Goal: Information Seeking & Learning: Learn about a topic

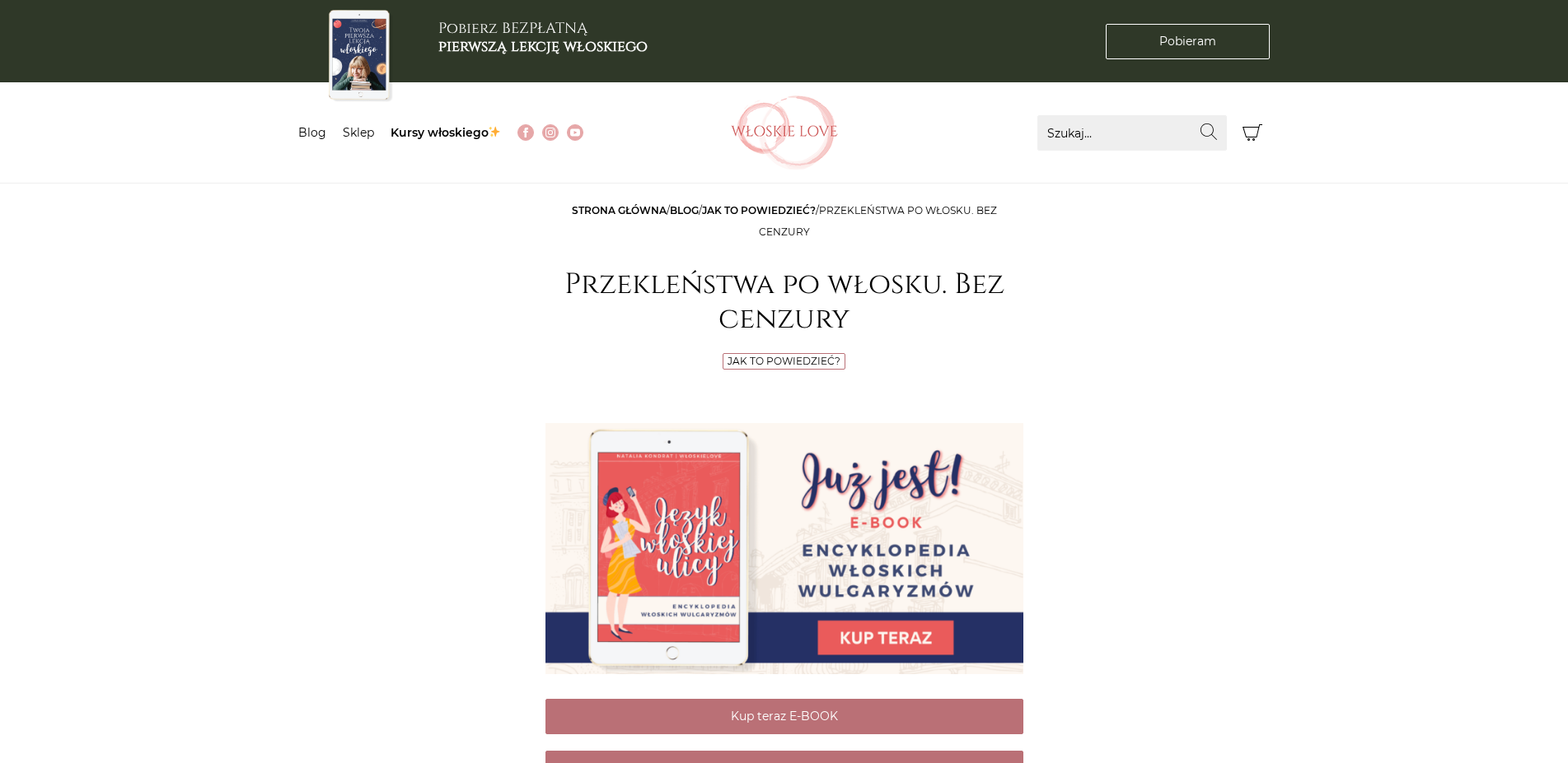
click at [737, 208] on link "Jak to powiedzieć?" at bounding box center [759, 209] width 114 height 12
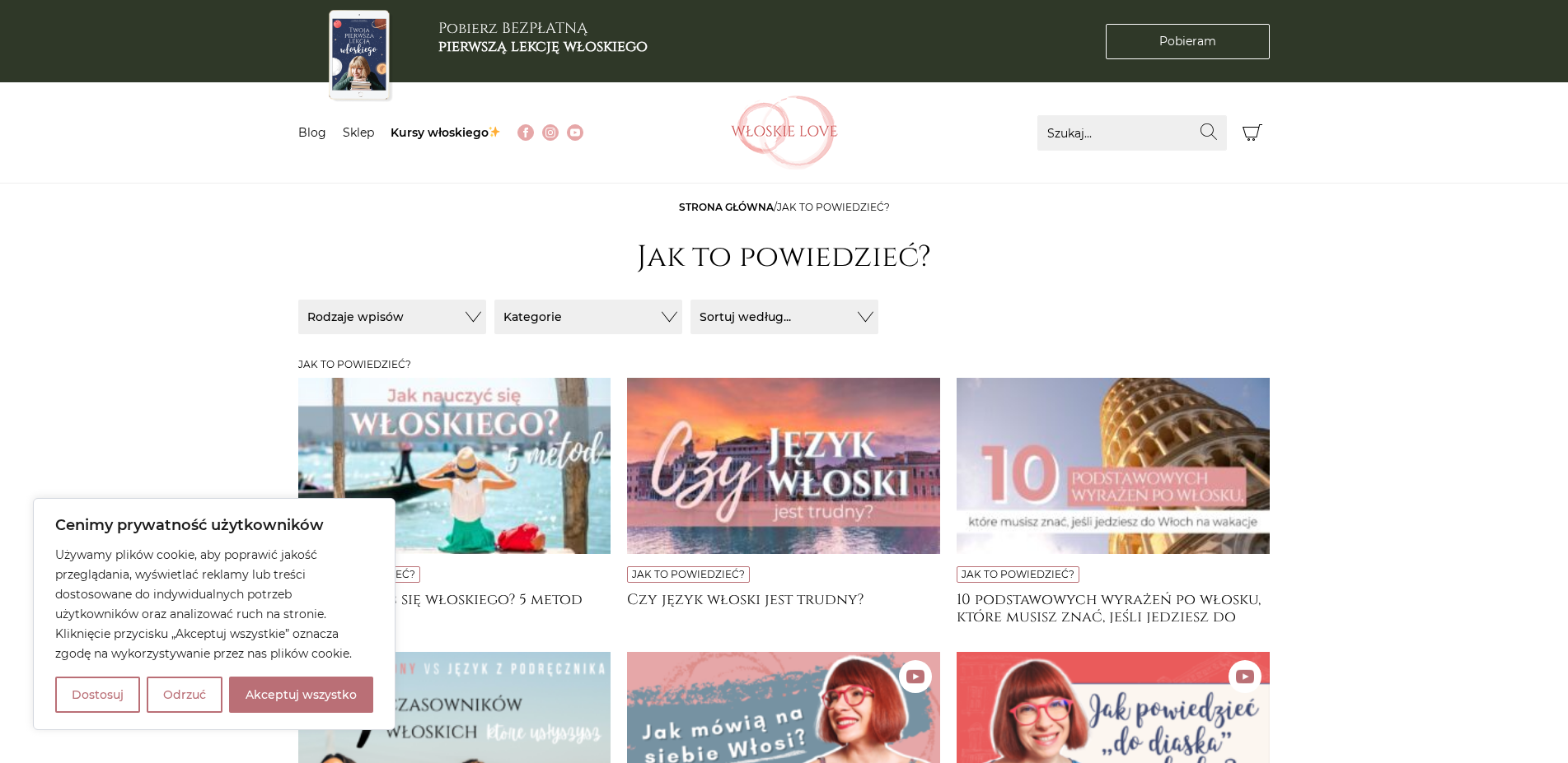
click at [122, 469] on main "Strona główna / Jak to powiedzieć? Jak to powiedzieć? Sortuj / Filtruj Sortuj /…" at bounding box center [784, 581] width 1568 height 762
click at [264, 697] on button "Akceptuj wszystko" at bounding box center [301, 695] width 144 height 36
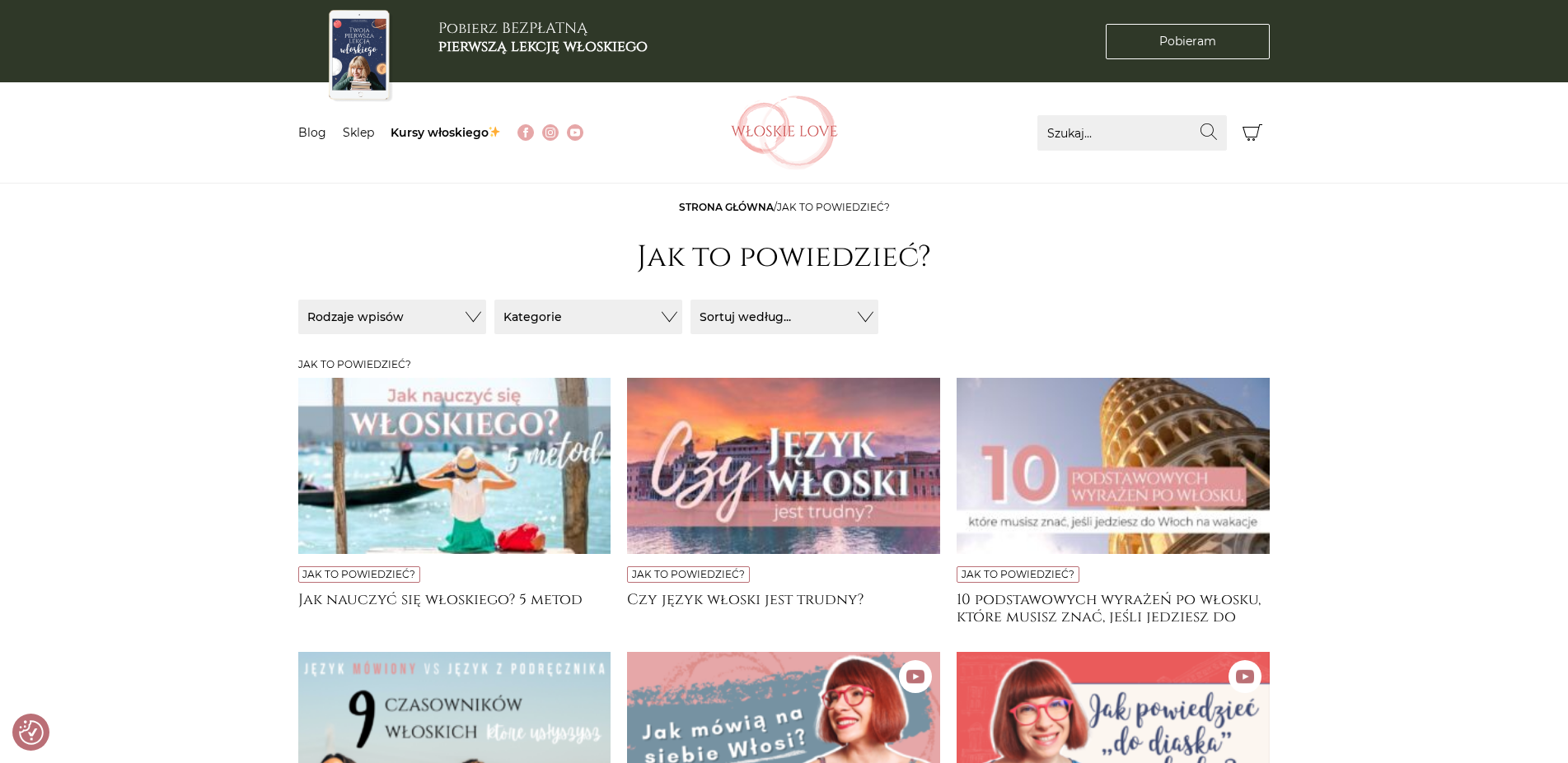
checkbox input "true"
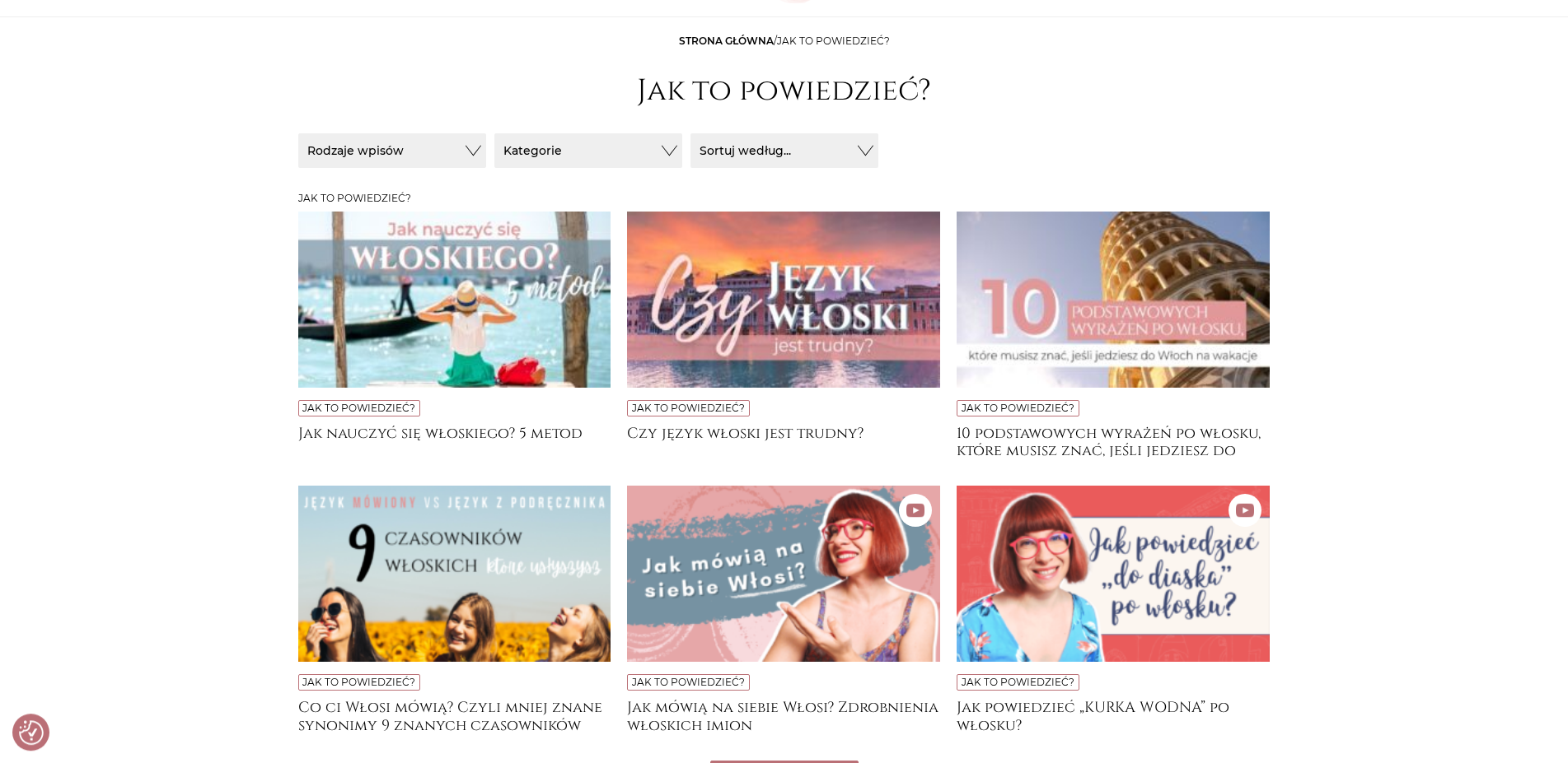
scroll to position [168, 0]
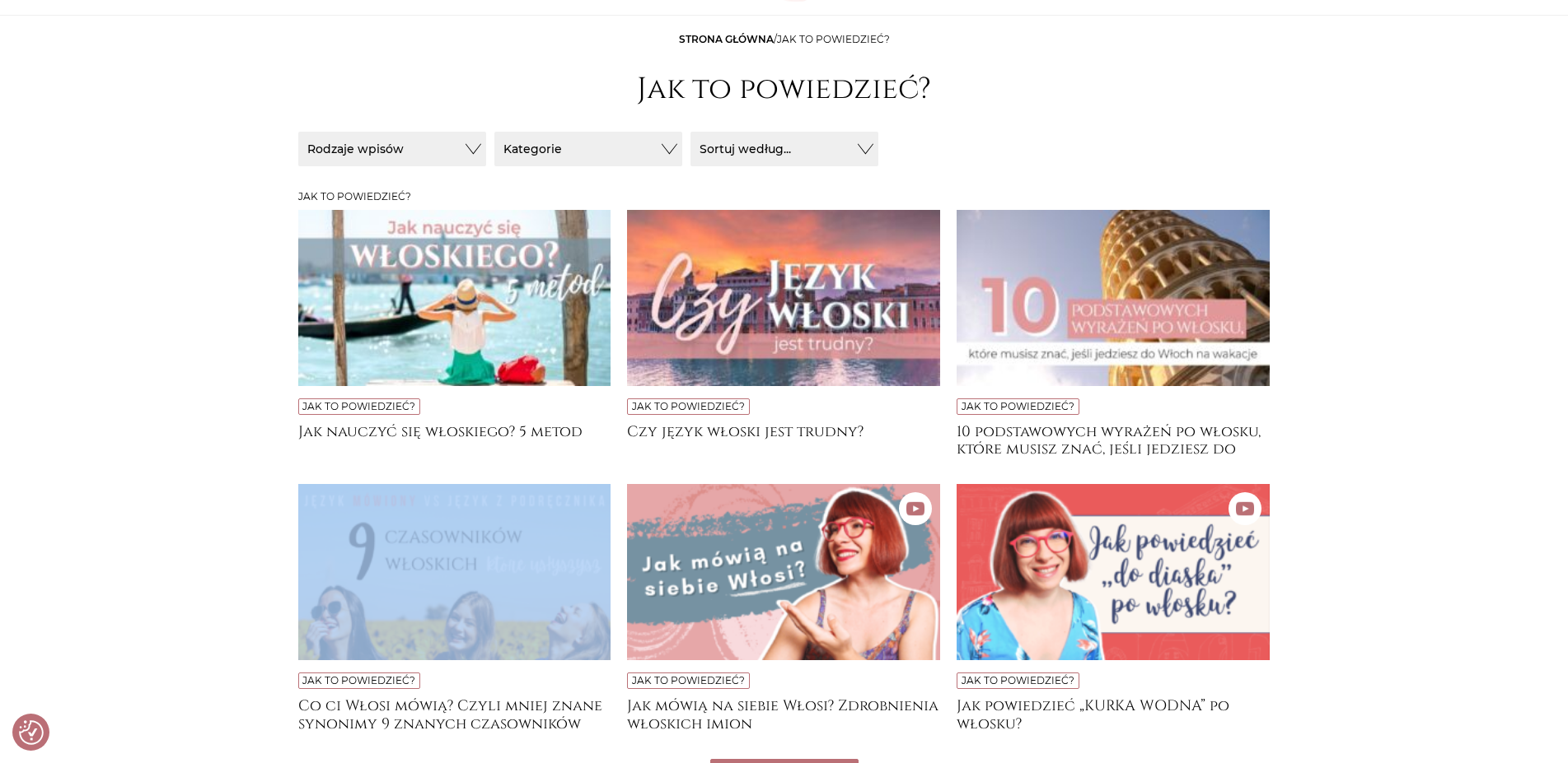
click at [217, 513] on main "Strona główna / Jak to powiedzieć? Jak to powiedzieć? Sortuj / Filtruj Sortuj /…" at bounding box center [784, 412] width 1568 height 762
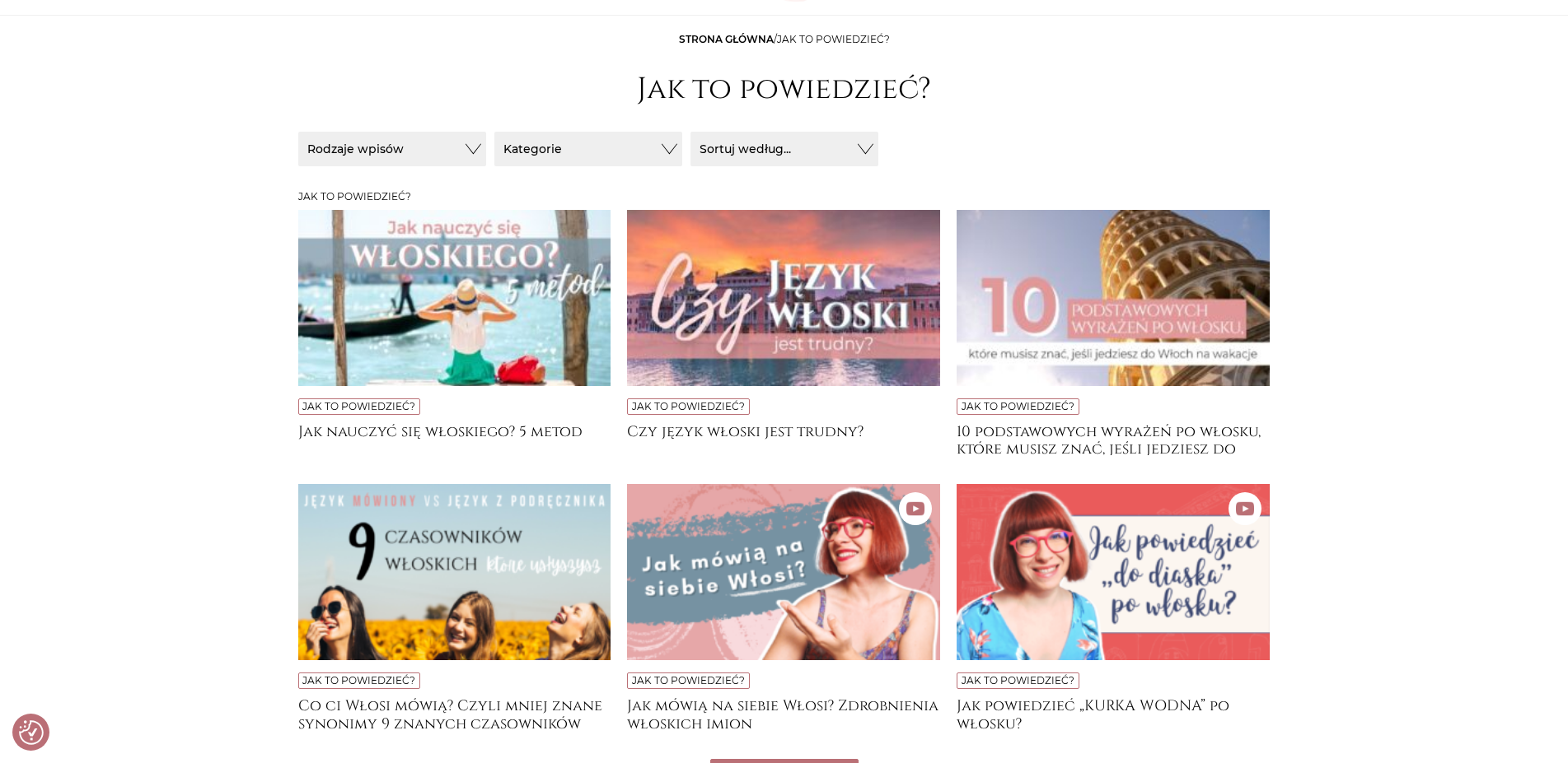
click at [211, 509] on main "Strona główna / Jak to powiedzieć? Jak to powiedzieć? Sortuj / Filtruj Sortuj /…" at bounding box center [784, 412] width 1568 height 762
click at [528, 315] on img at bounding box center [455, 298] width 313 height 176
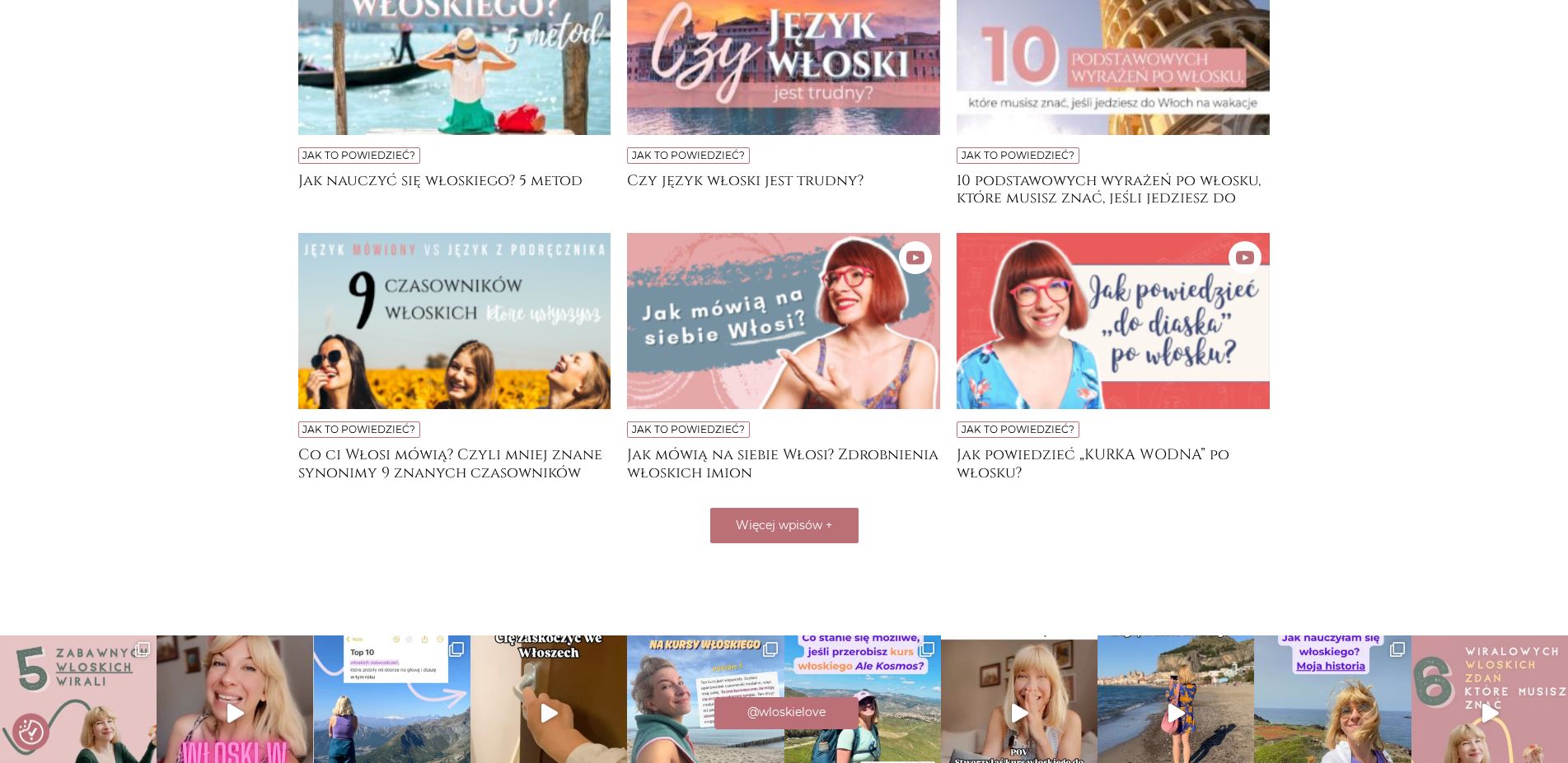
scroll to position [420, 0]
click at [825, 516] on button "Więcej wpisów +" at bounding box center [784, 525] width 148 height 36
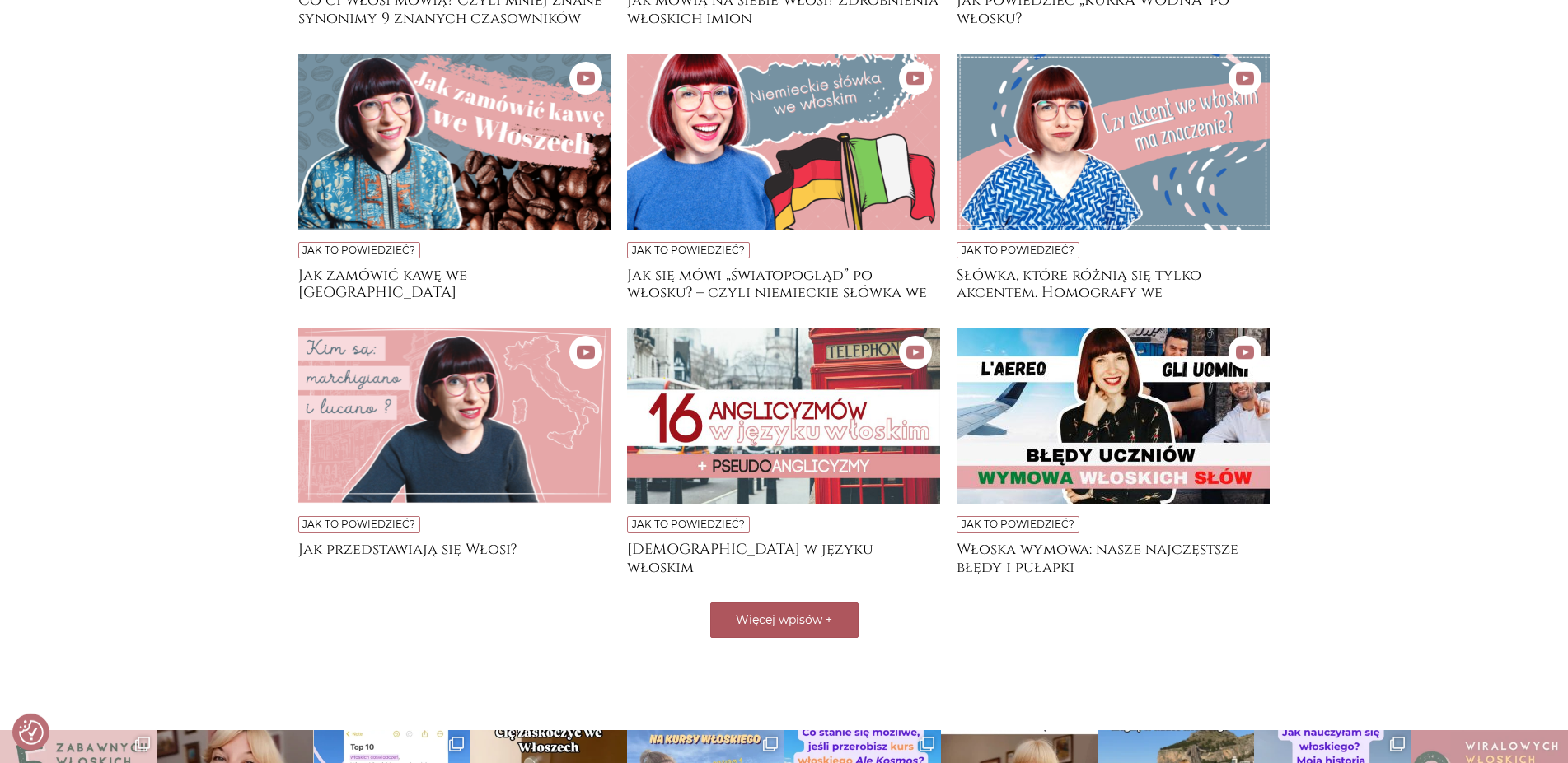
scroll to position [874, 0]
click at [791, 619] on span "Więcej wpisów" at bounding box center [778, 619] width 86 height 15
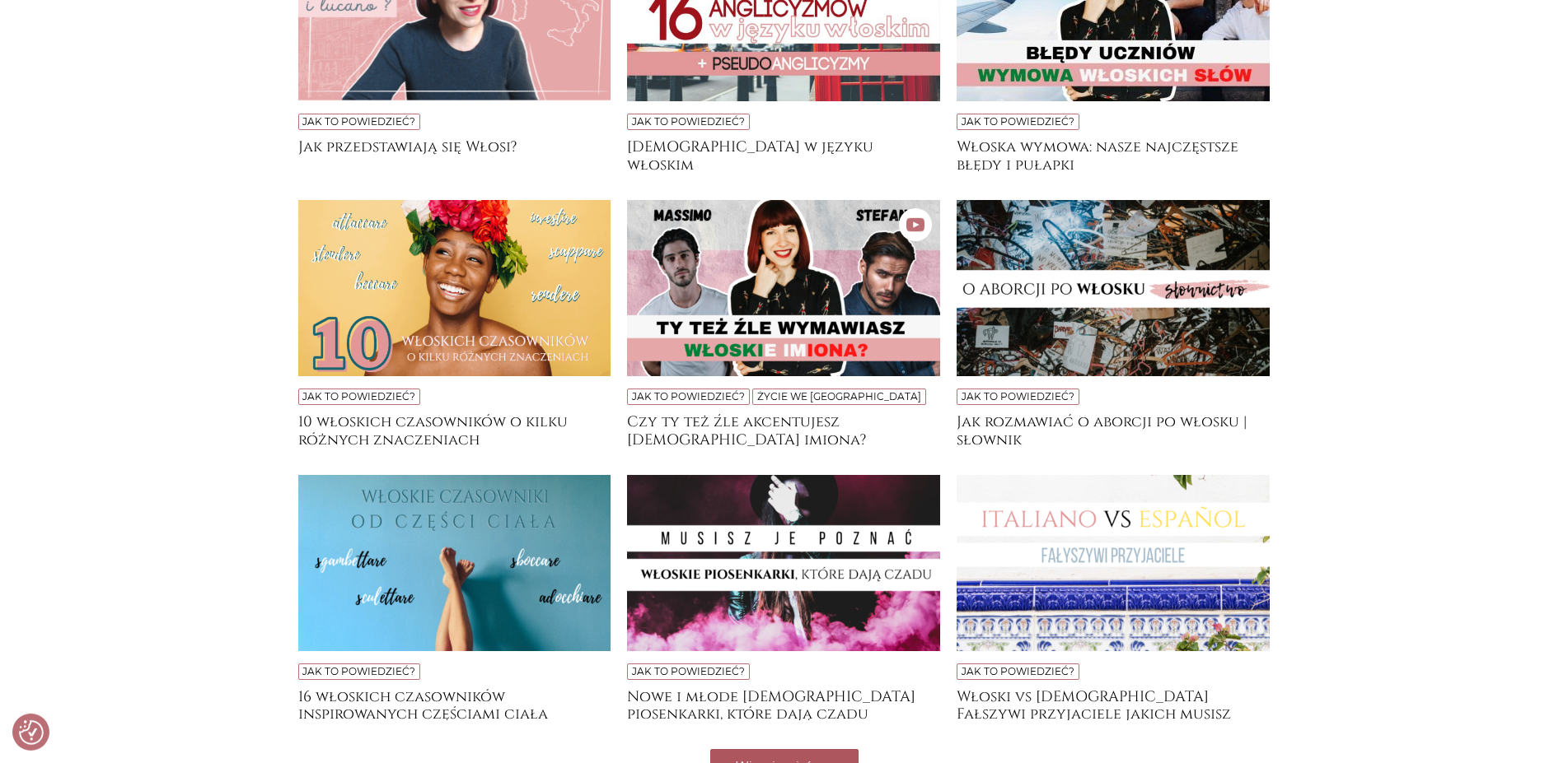
scroll to position [1378, 0]
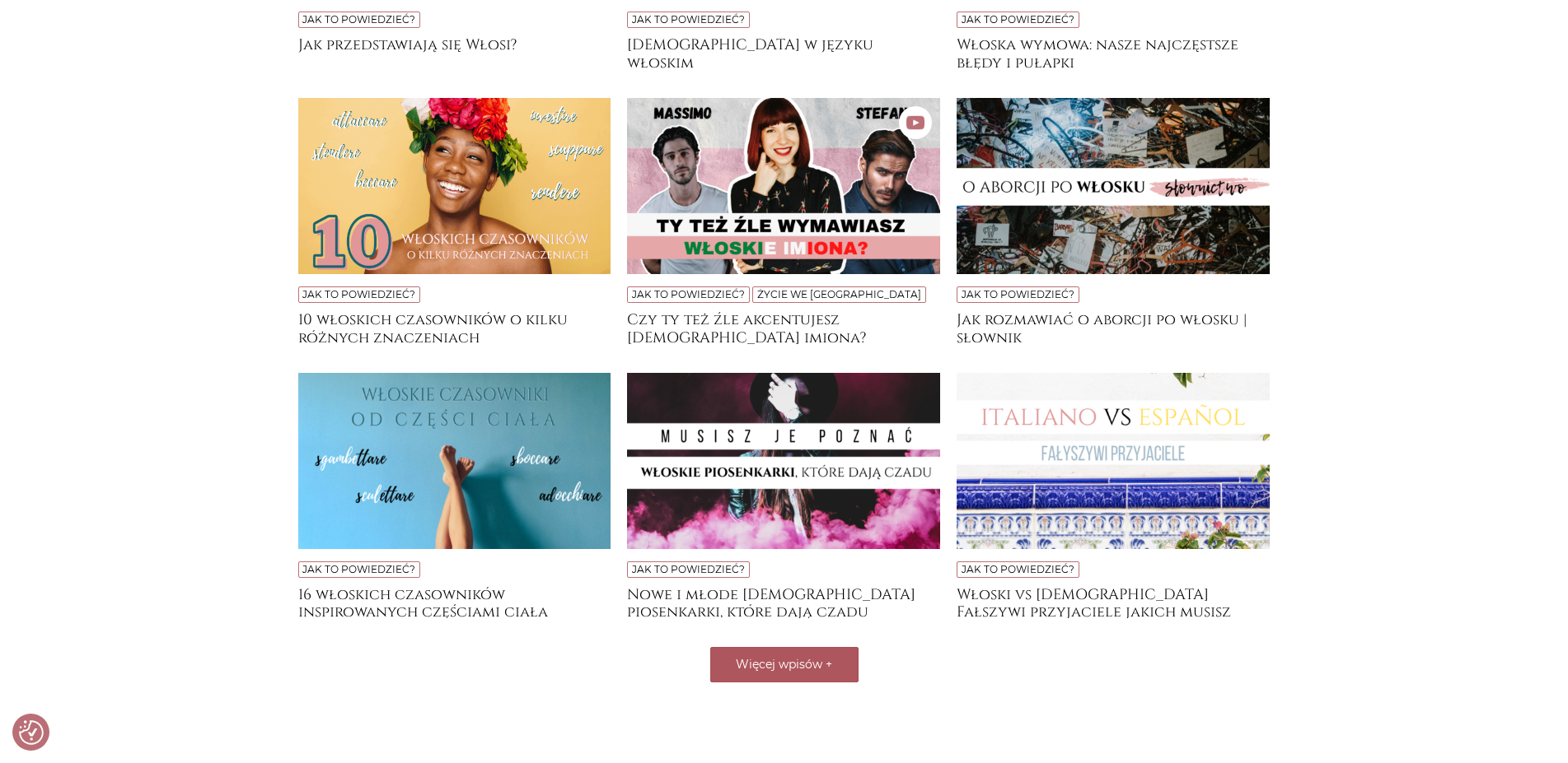
click at [776, 662] on span "Więcej wpisów" at bounding box center [778, 665] width 86 height 15
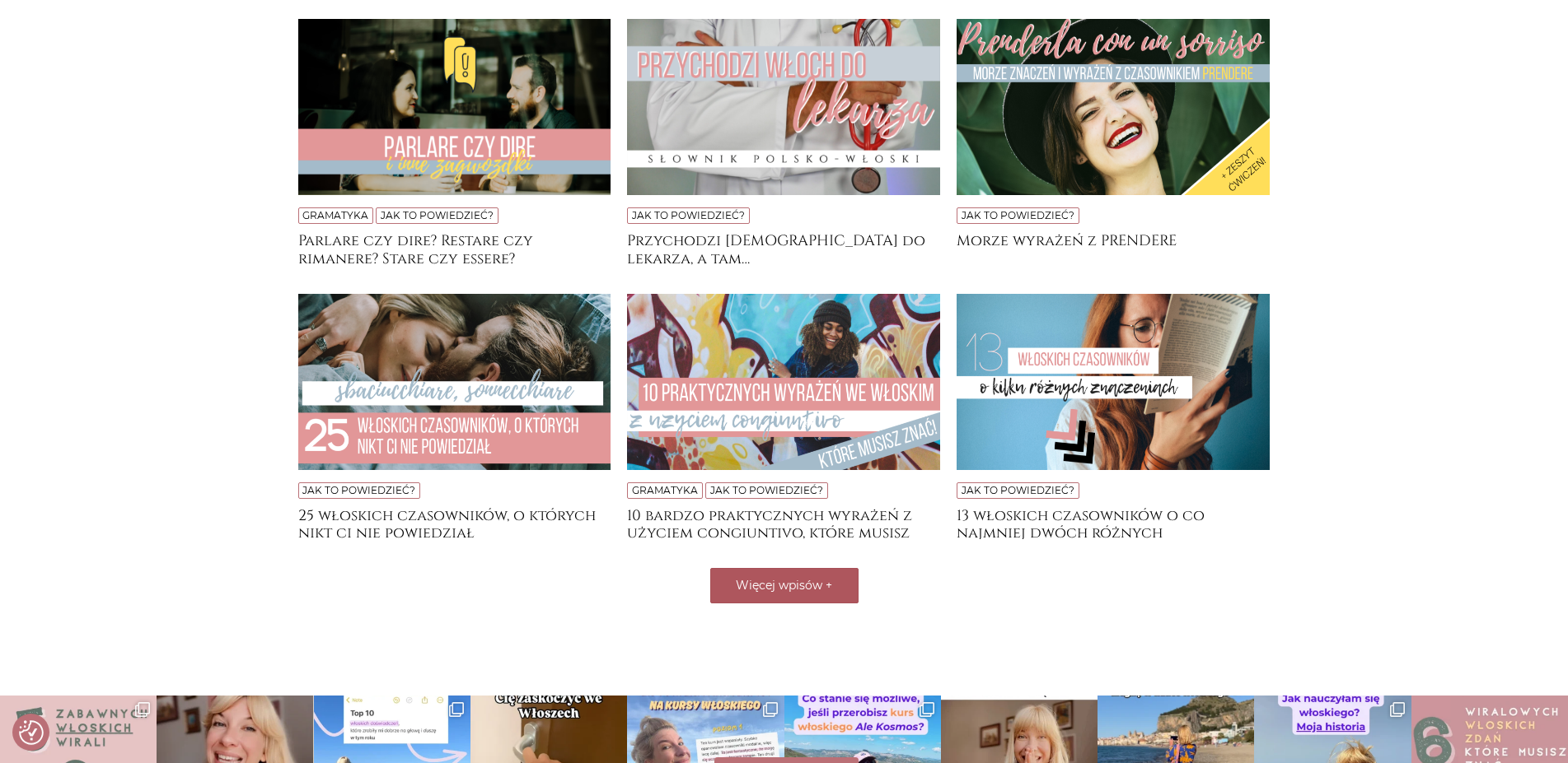
scroll to position [2051, 0]
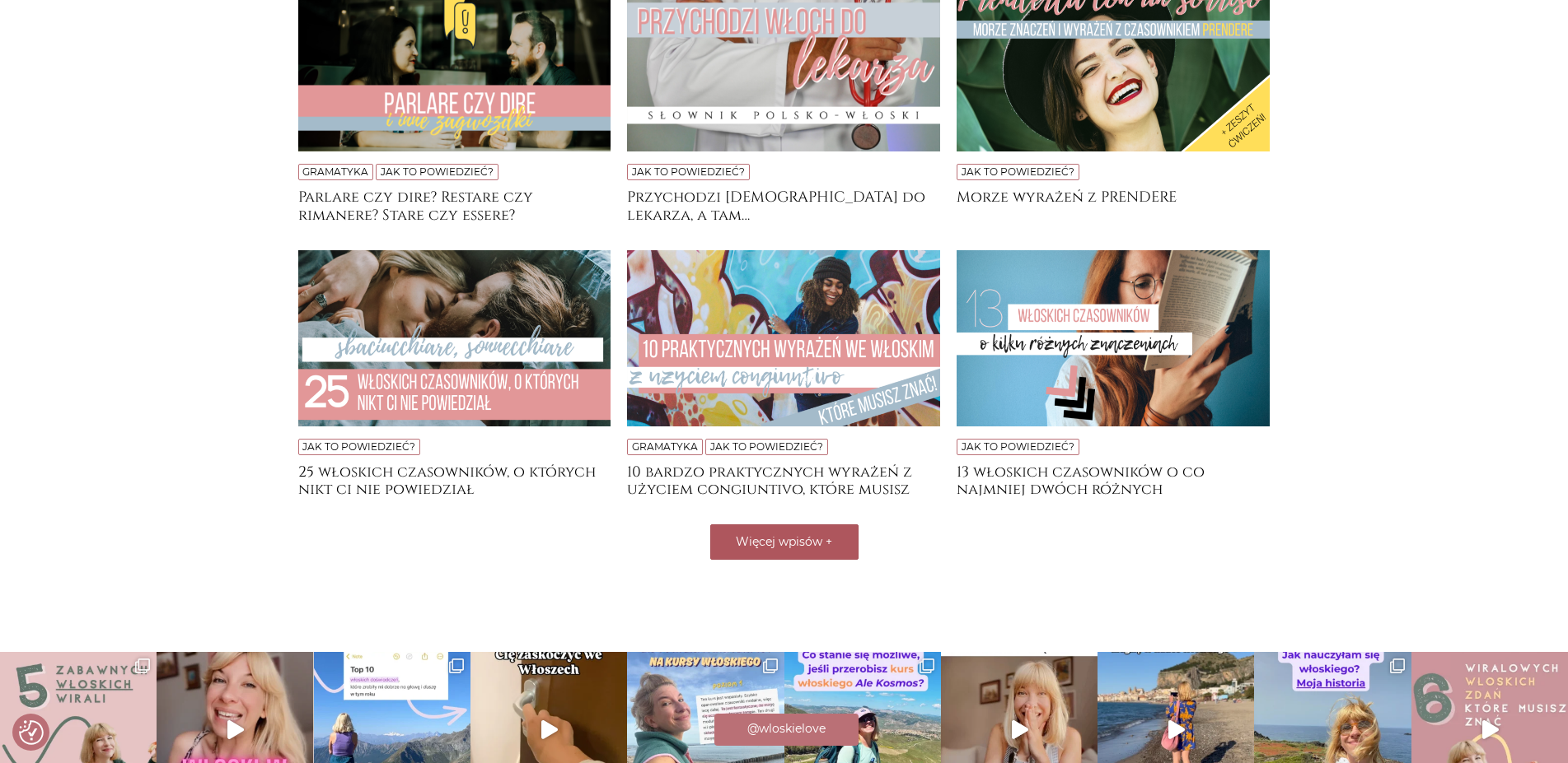
click at [834, 543] on button "Więcej wpisów +" at bounding box center [784, 542] width 148 height 36
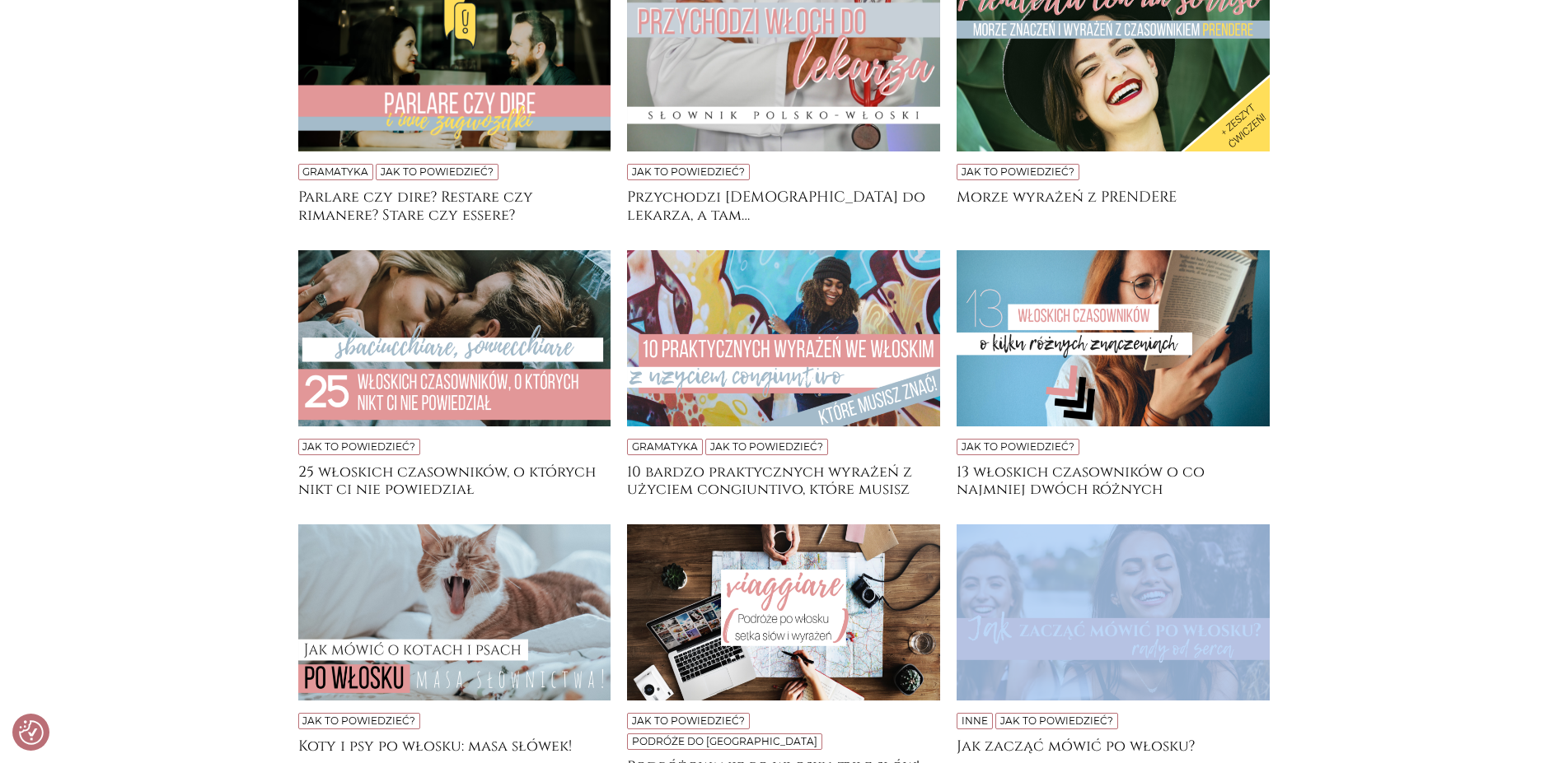
drag, startPoint x: 1372, startPoint y: 575, endPoint x: 1387, endPoint y: 579, distance: 15.5
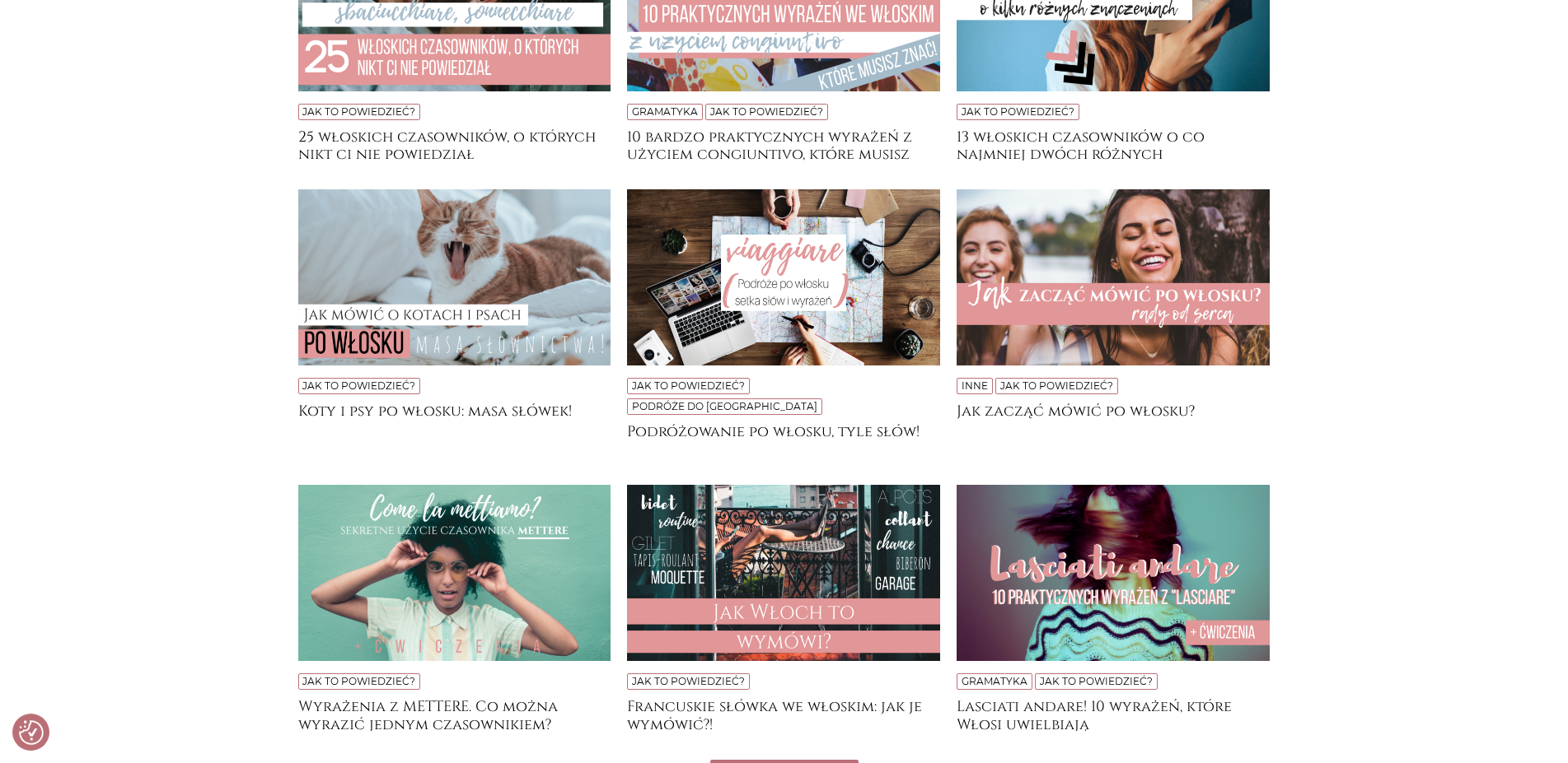
scroll to position [2386, 0]
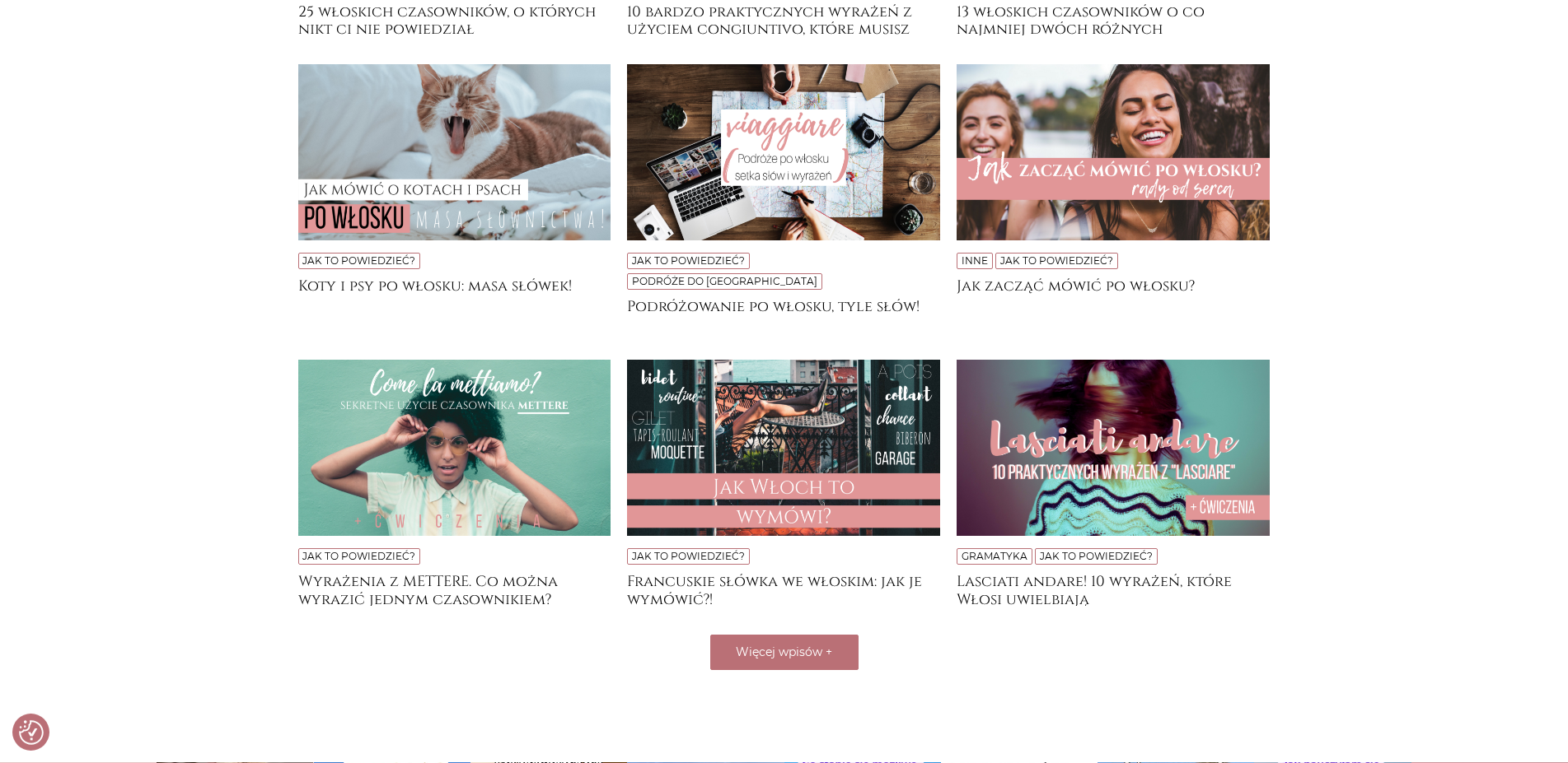
scroll to position [2554, 0]
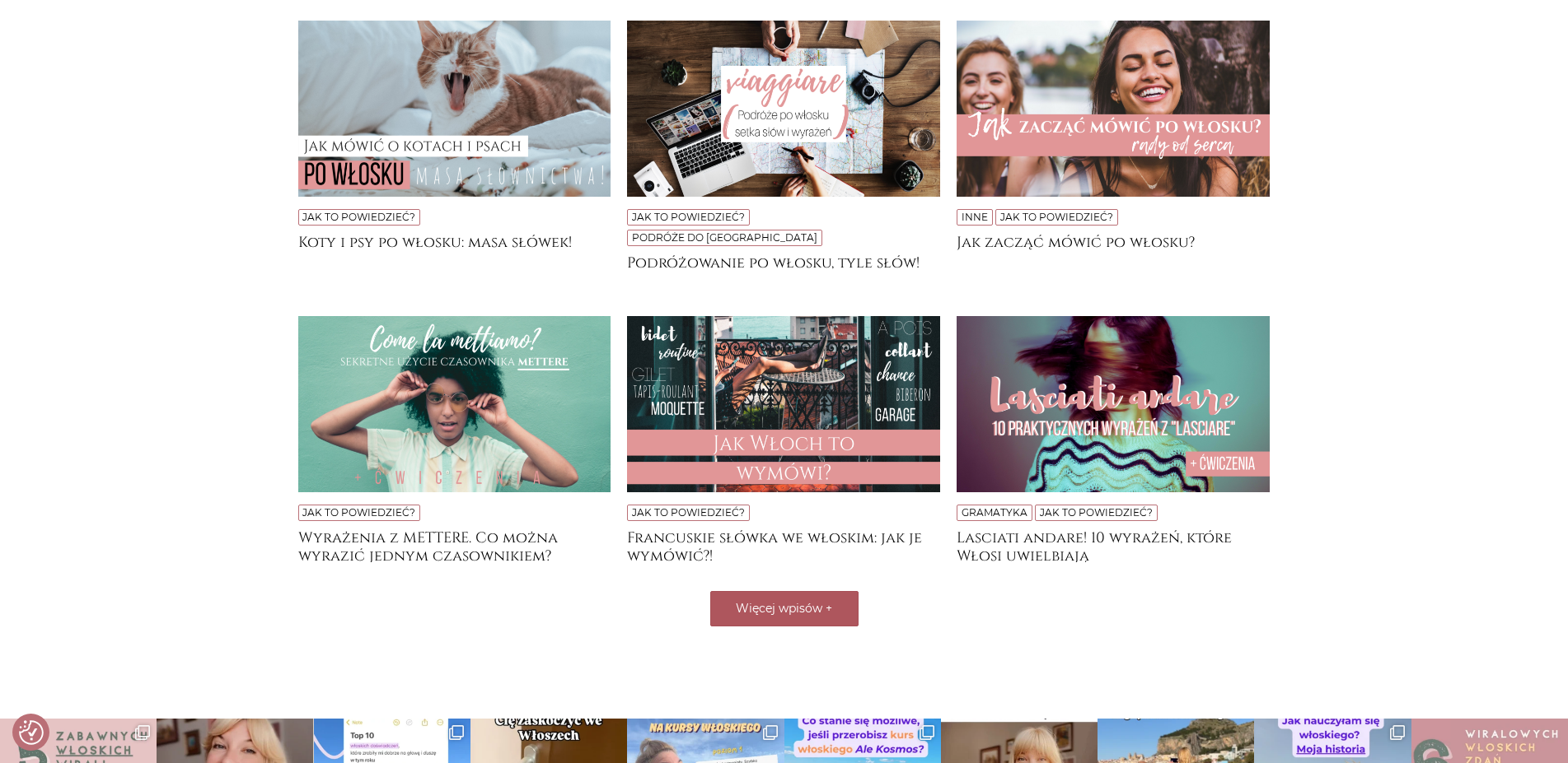
click at [780, 602] on button "Więcej wpisów +" at bounding box center [784, 609] width 148 height 36
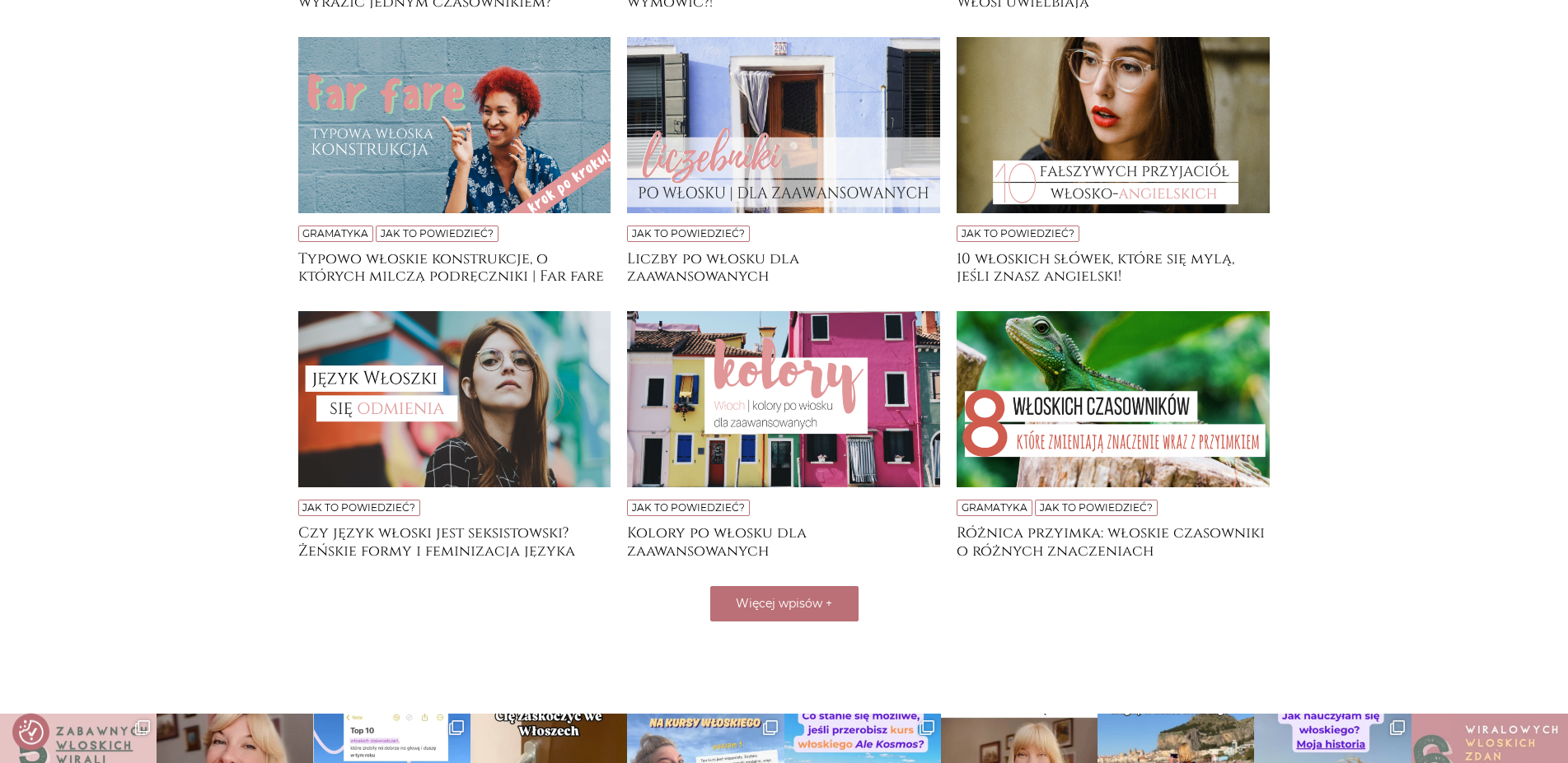
scroll to position [3142, 0]
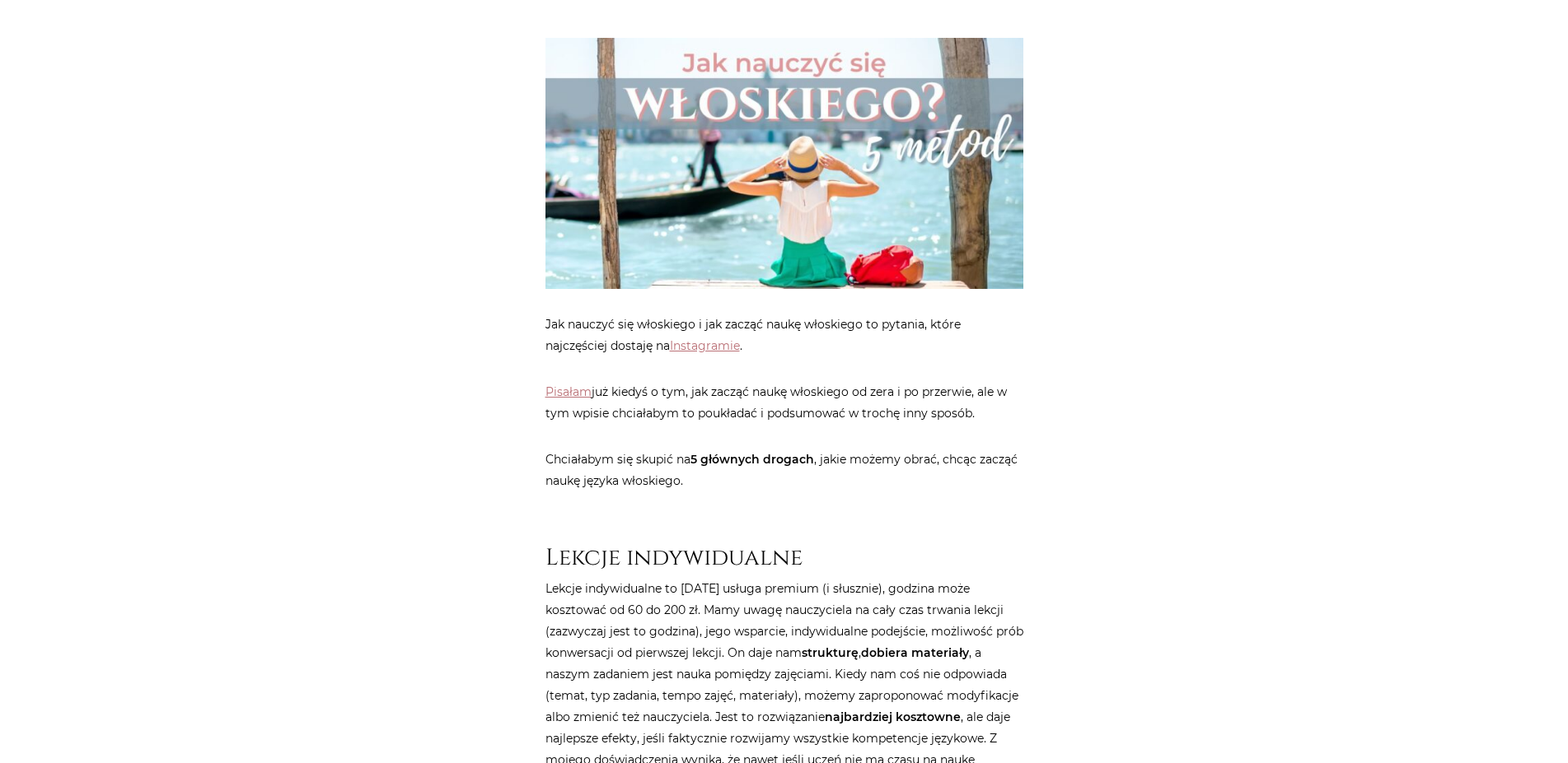
scroll to position [420, 0]
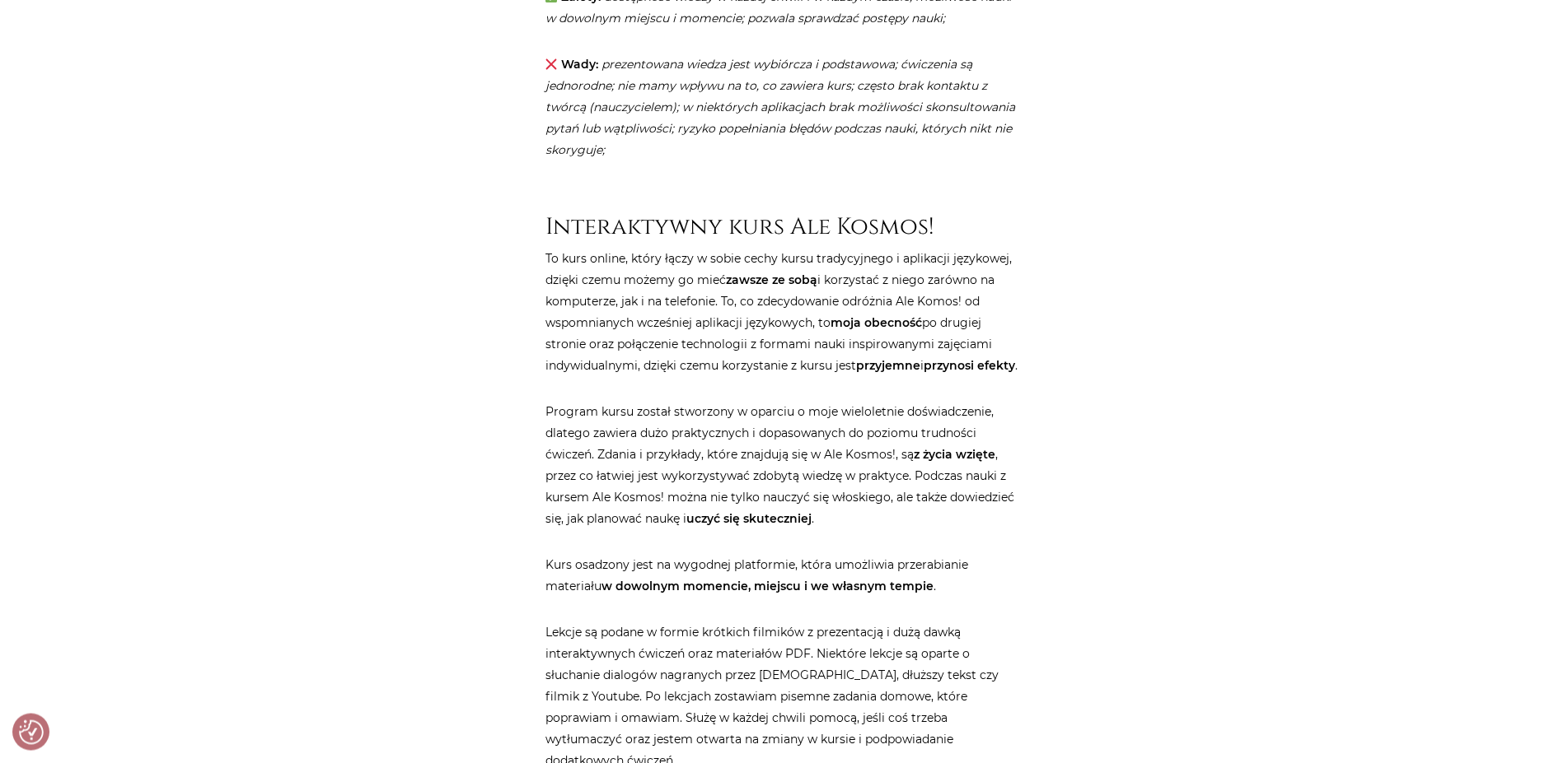
scroll to position [2352, 0]
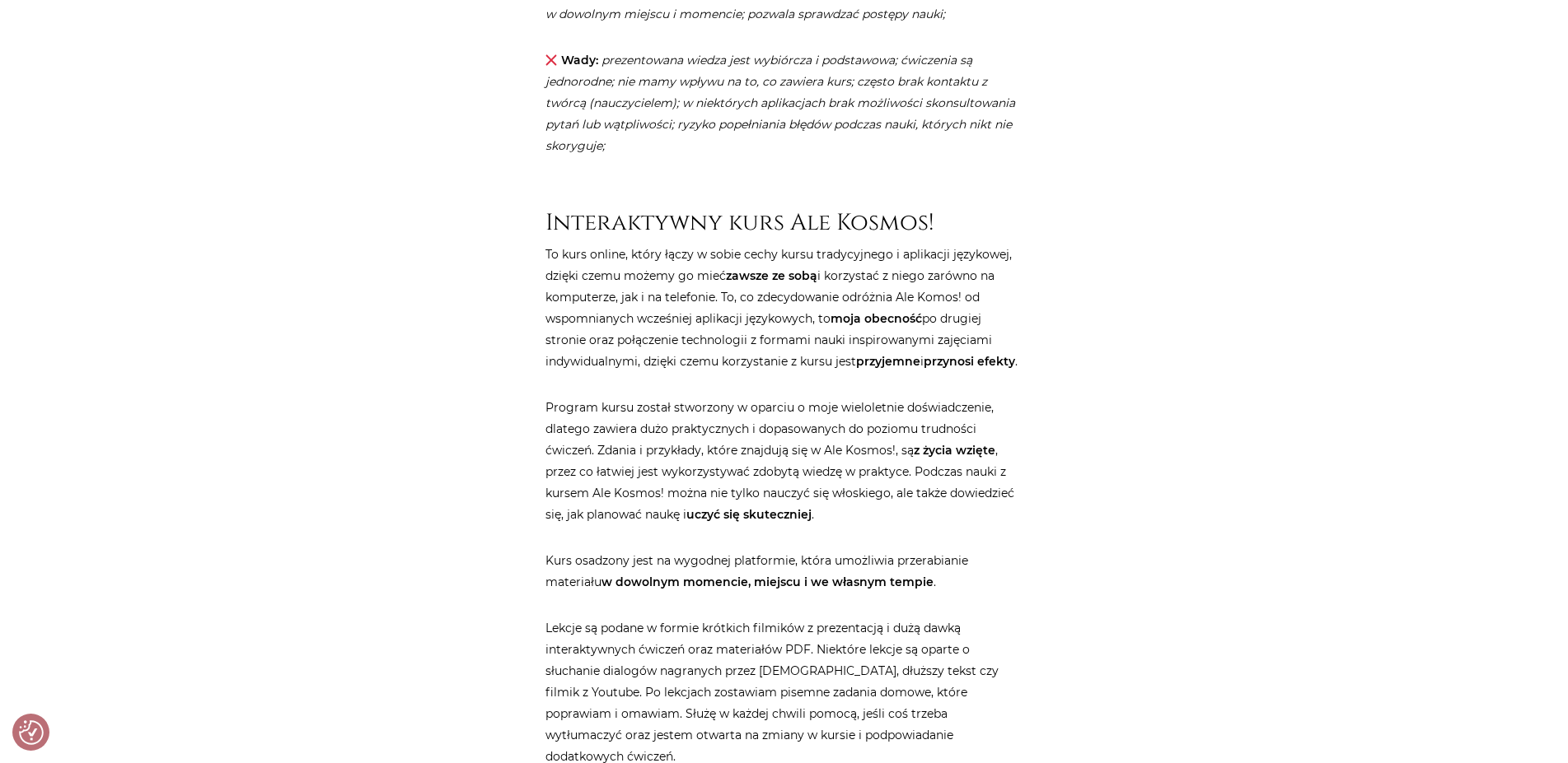
click at [1089, 396] on div "Strona główna / Blog / Jak to powiedzieć? / Jak nauczyć się włoskiego? 5 metod …" at bounding box center [784, 421] width 989 height 5146
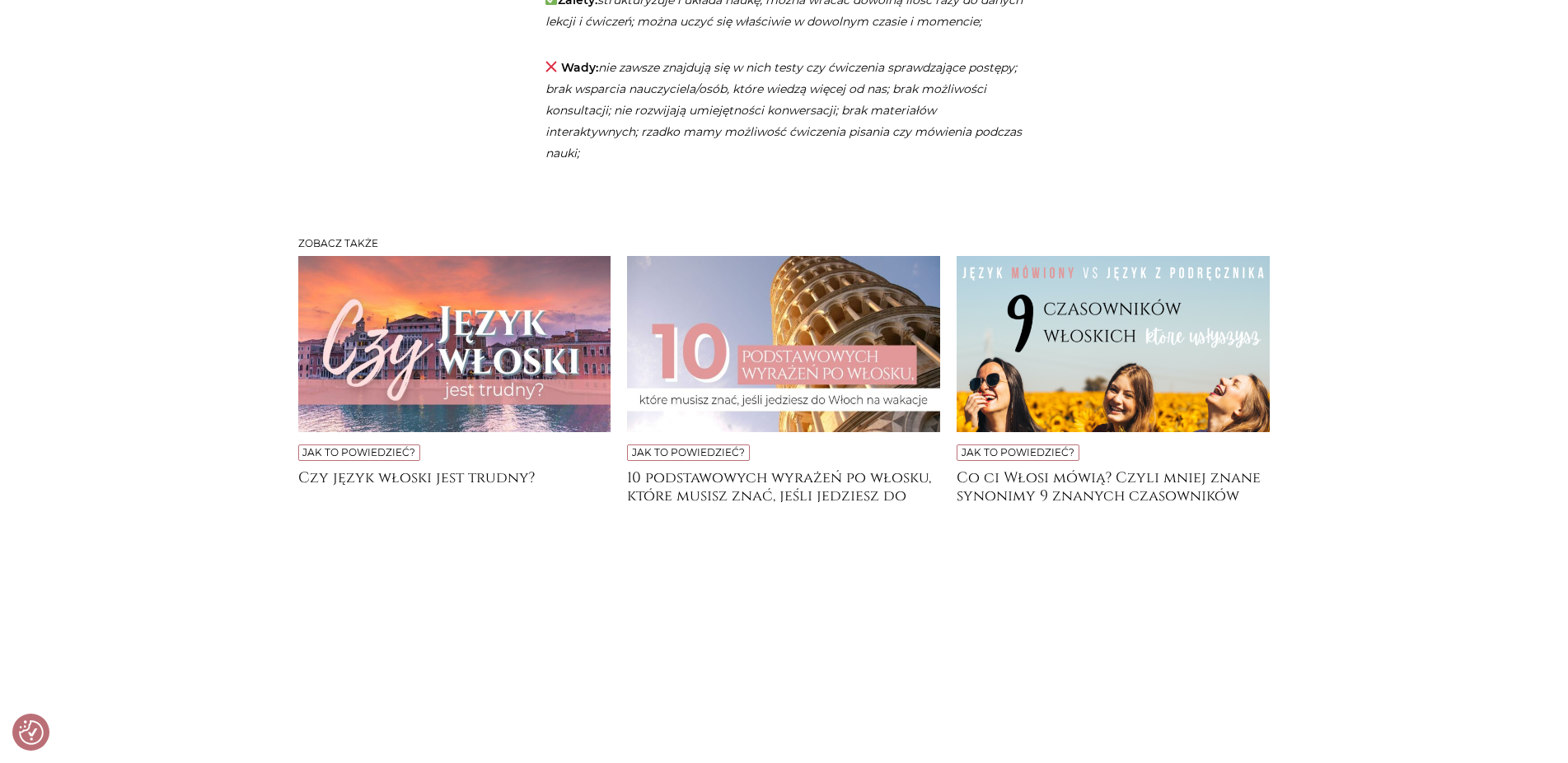
scroll to position [4451, 0]
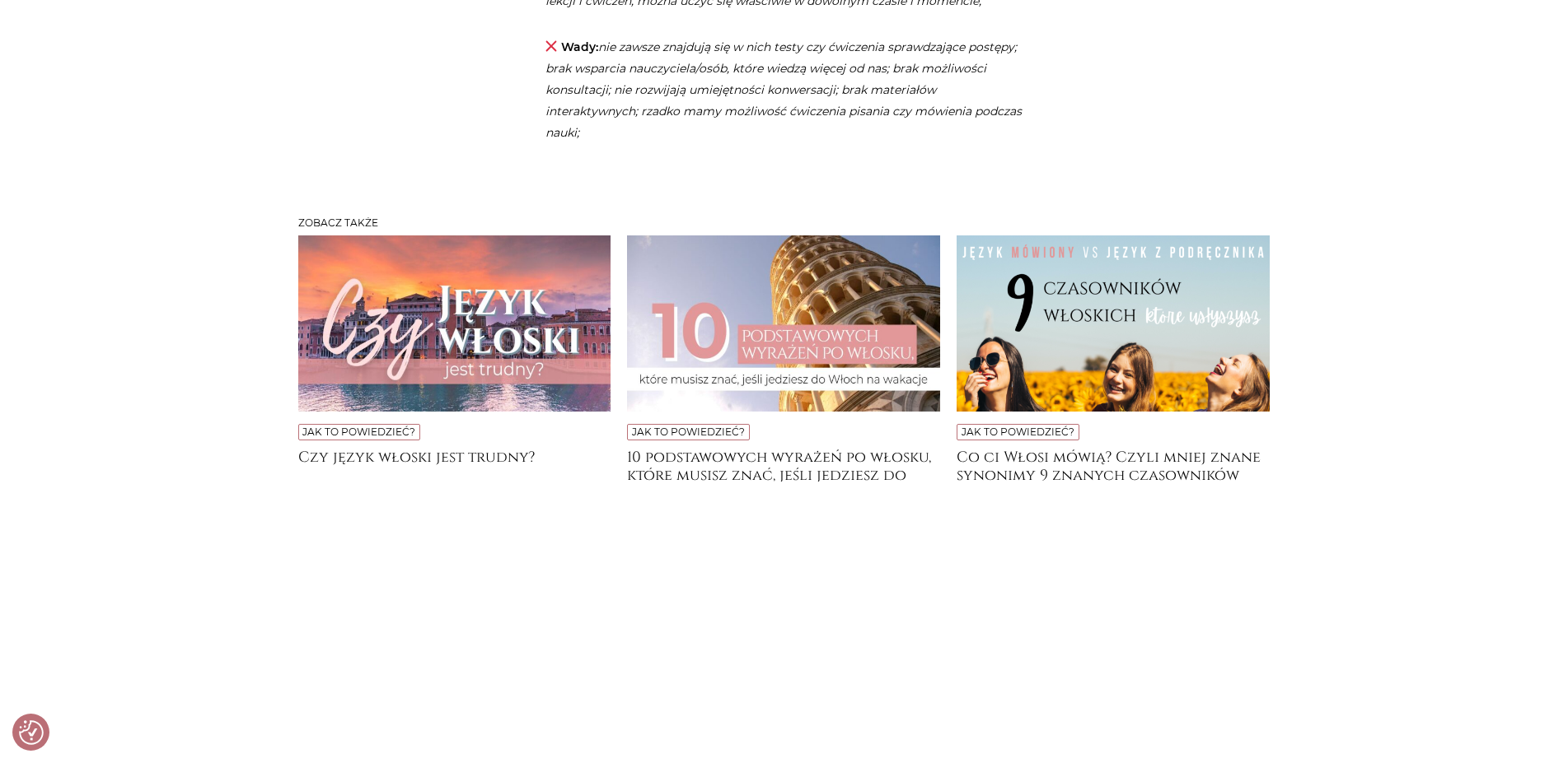
click at [820, 355] on img at bounding box center [783, 324] width 313 height 176
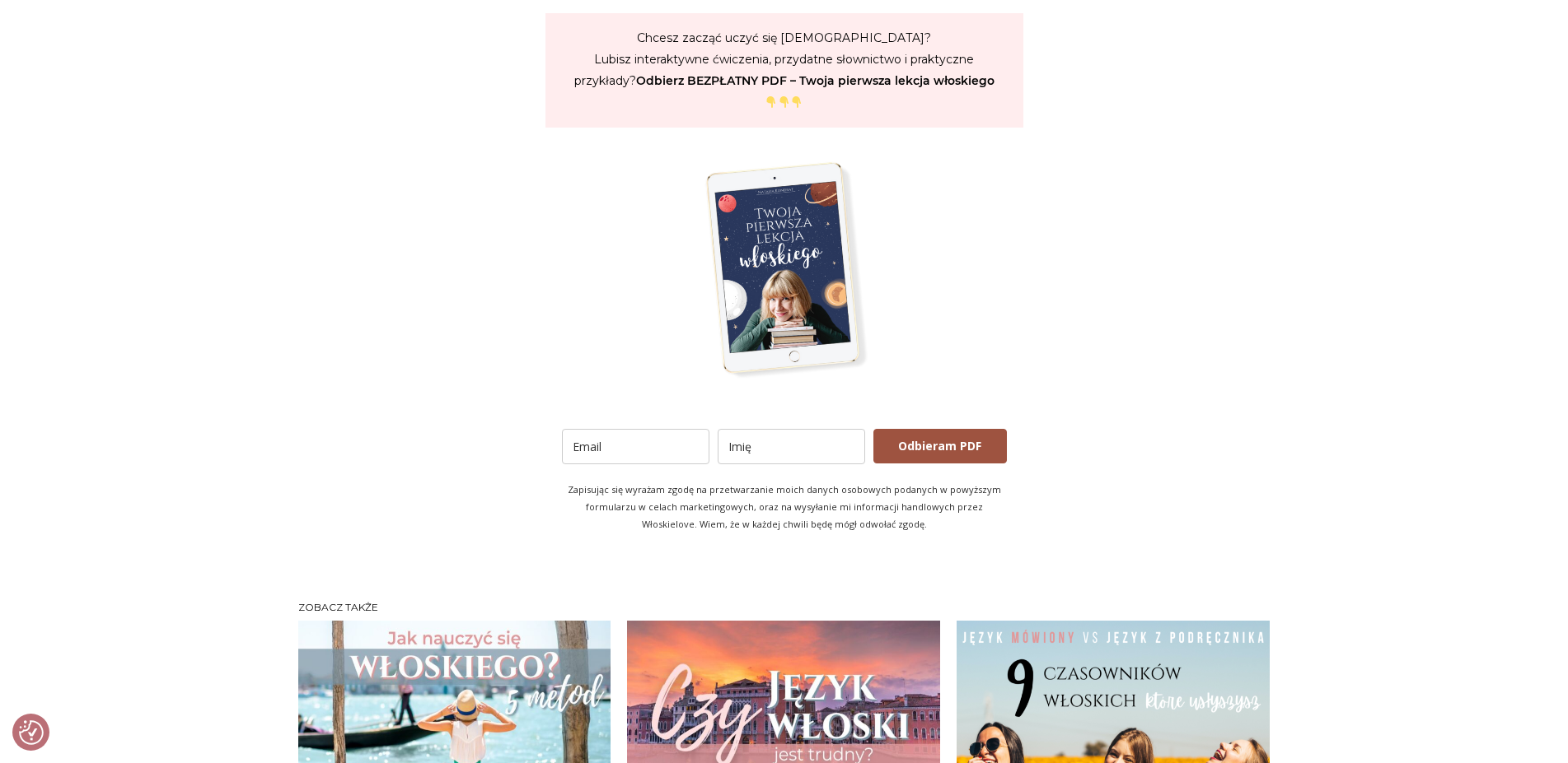
scroll to position [3360, 0]
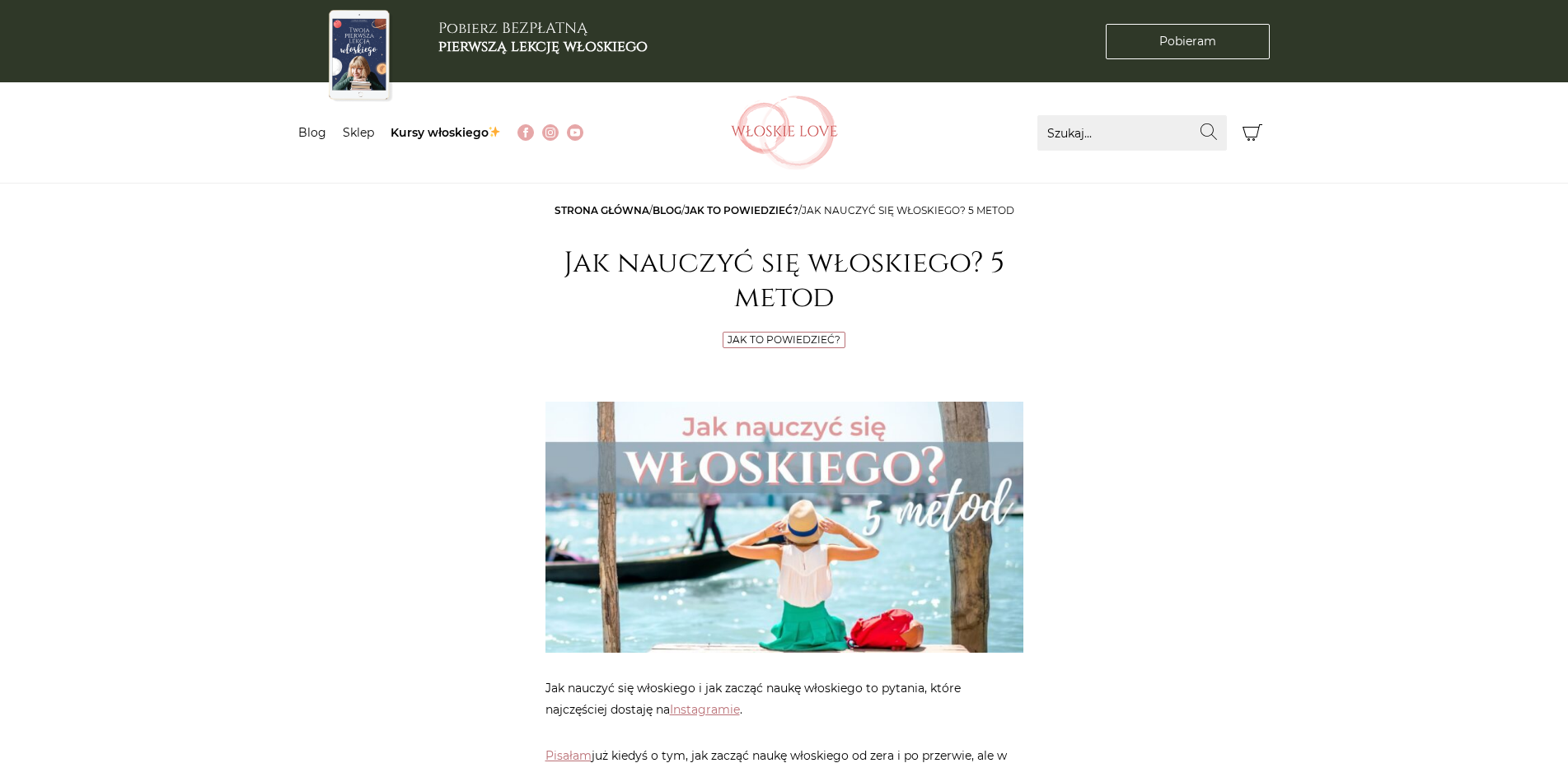
scroll to position [4451, 0]
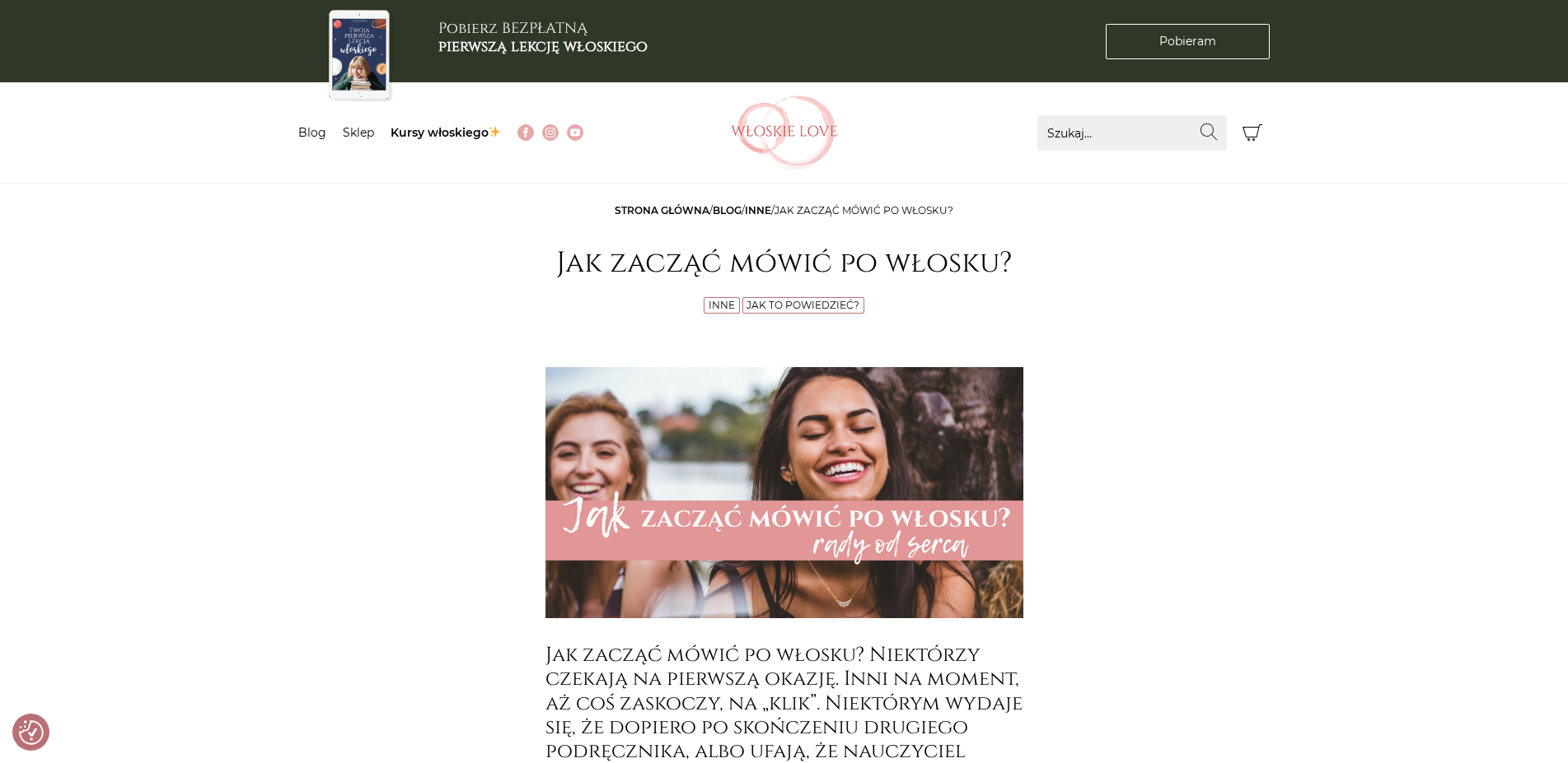
checkbox input "true"
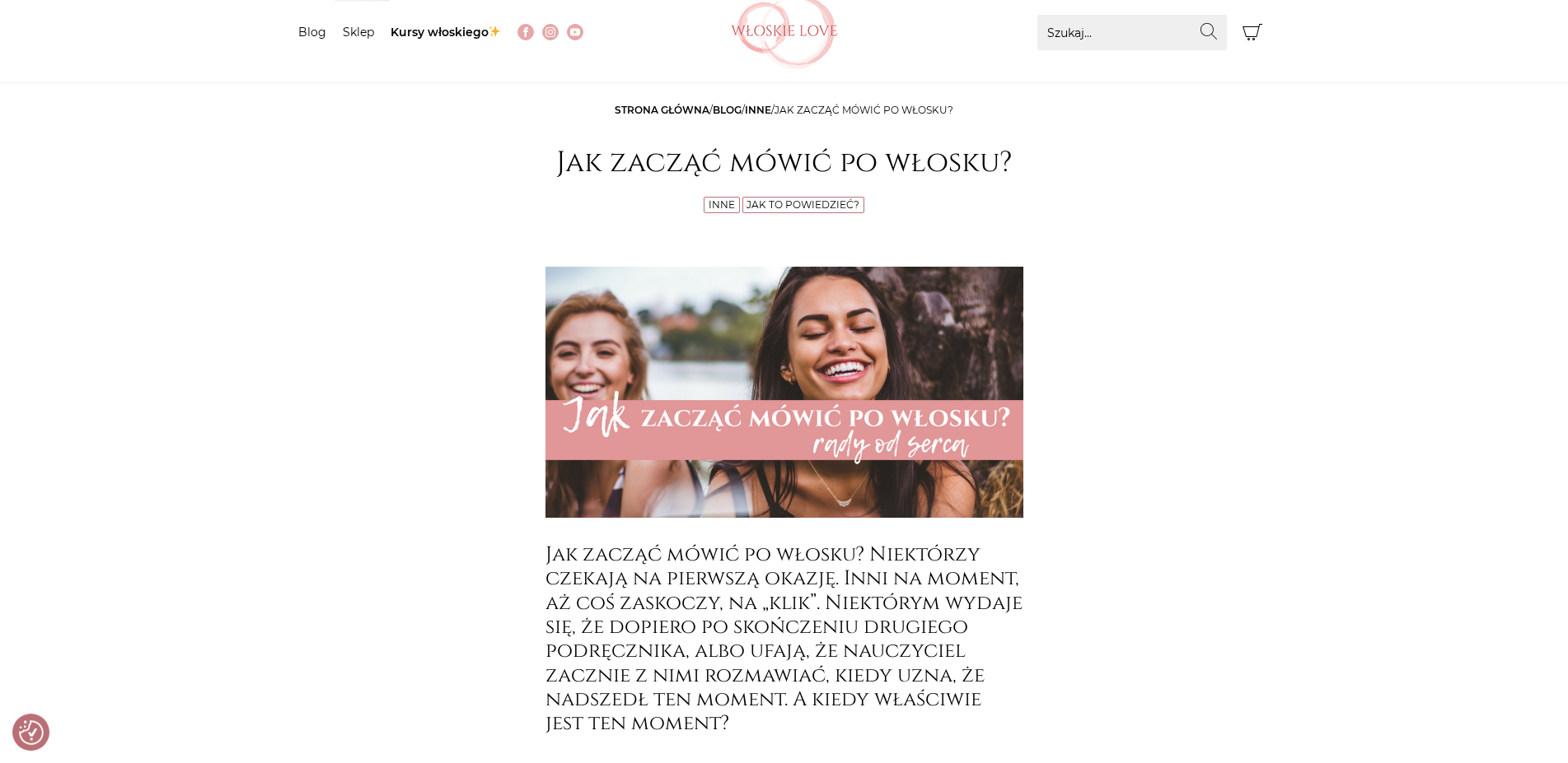
scroll to position [252, 0]
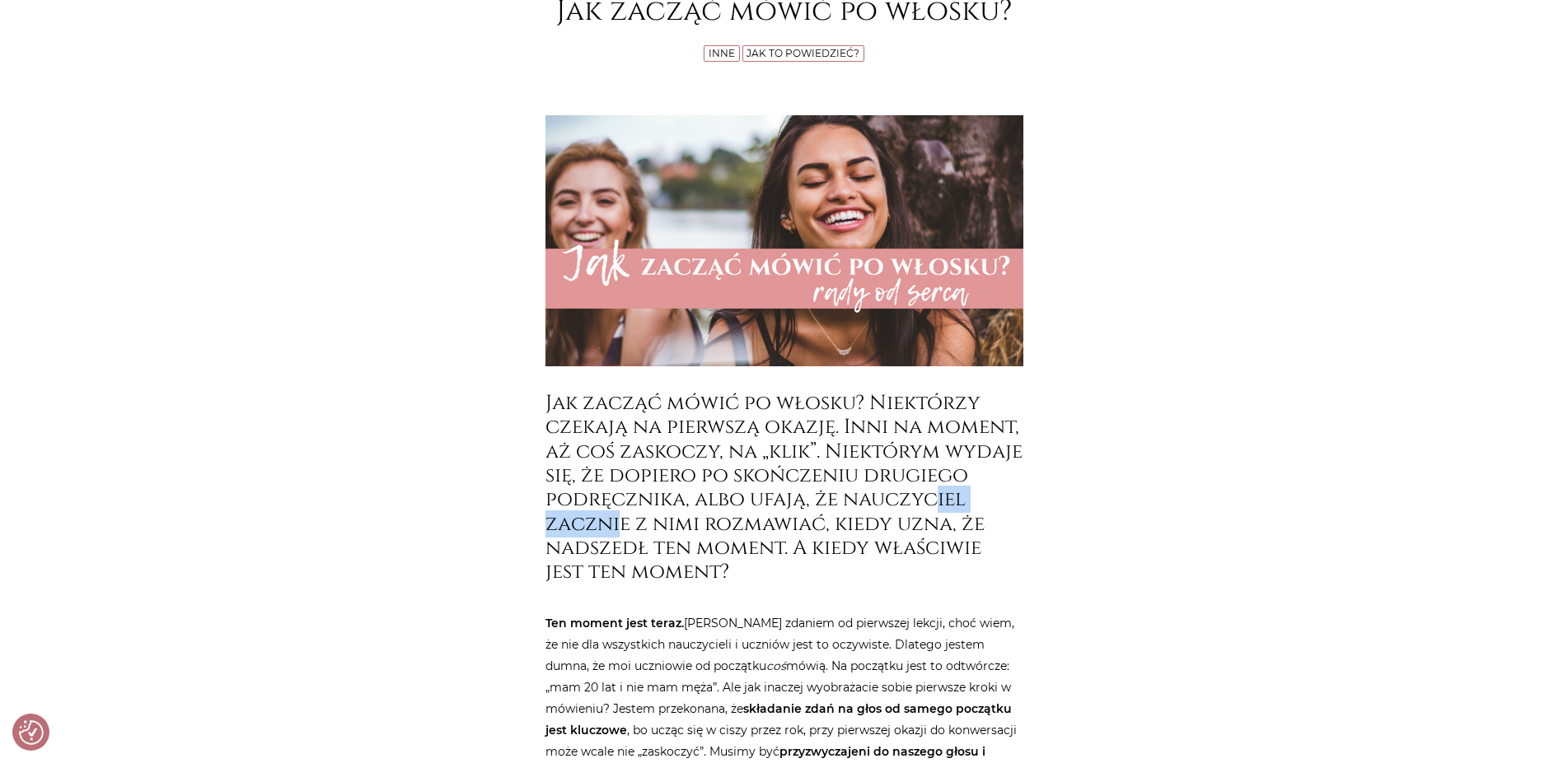
drag, startPoint x: 635, startPoint y: 525, endPoint x: 758, endPoint y: 517, distance: 123.3
click at [757, 517] on h3 "Jak zacząć mówić po włosku? Niektórzy czekają na pierwszą okazję. Inni na momen…" at bounding box center [784, 487] width 478 height 194
click at [760, 516] on h3 "Jak zacząć mówić po włosku? Niektórzy czekają na pierwszą okazję. Inni na momen…" at bounding box center [784, 487] width 478 height 194
click at [748, 520] on h3 "Jak zacząć mówić po włosku? Niektórzy czekają na pierwszą okazję. Inni na momen…" at bounding box center [784, 487] width 478 height 194
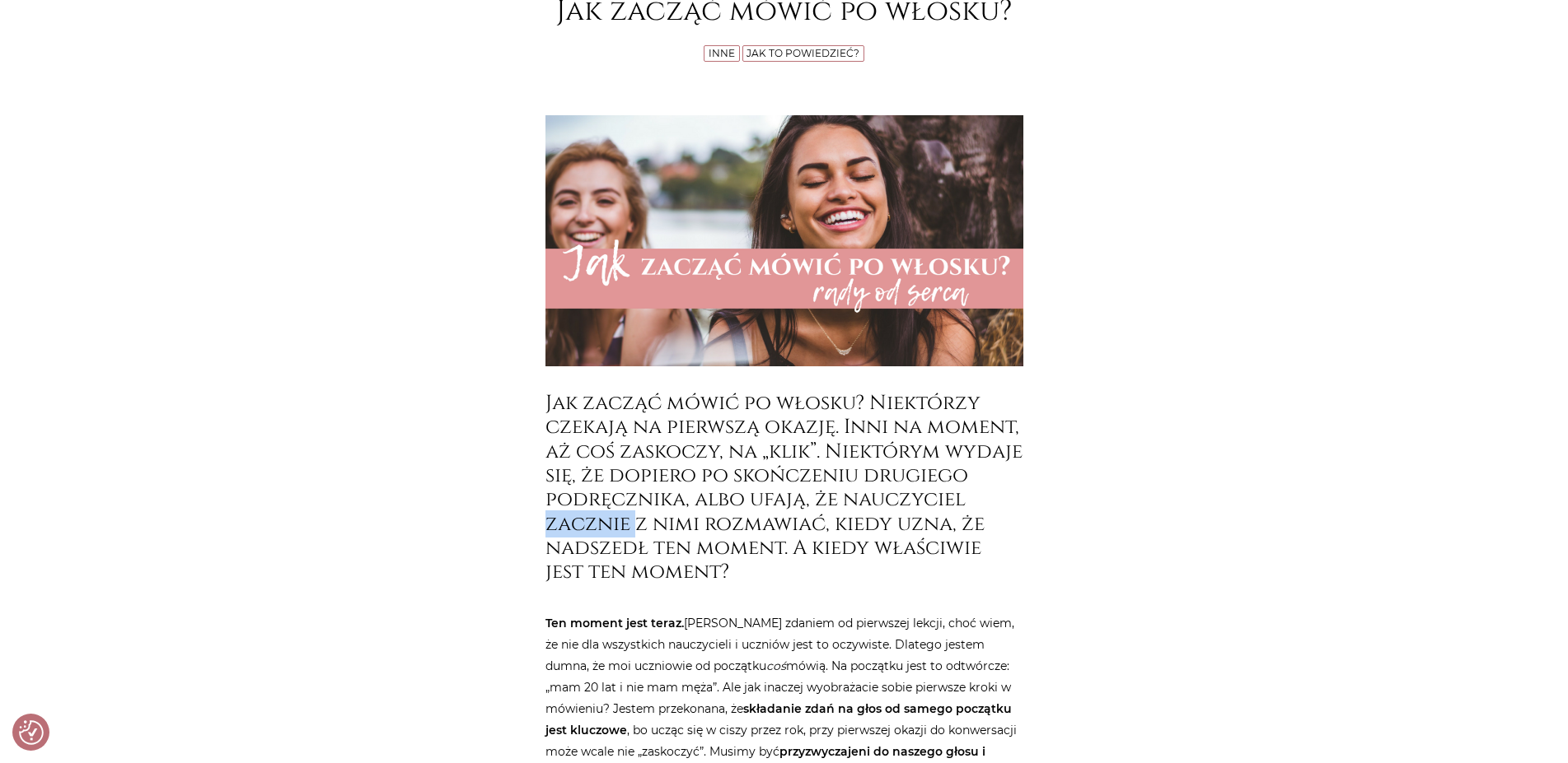
click at [686, 521] on h3 "Jak zacząć mówić po włosku? Niektórzy czekają na pierwszą okazję. Inni na momen…" at bounding box center [784, 487] width 478 height 194
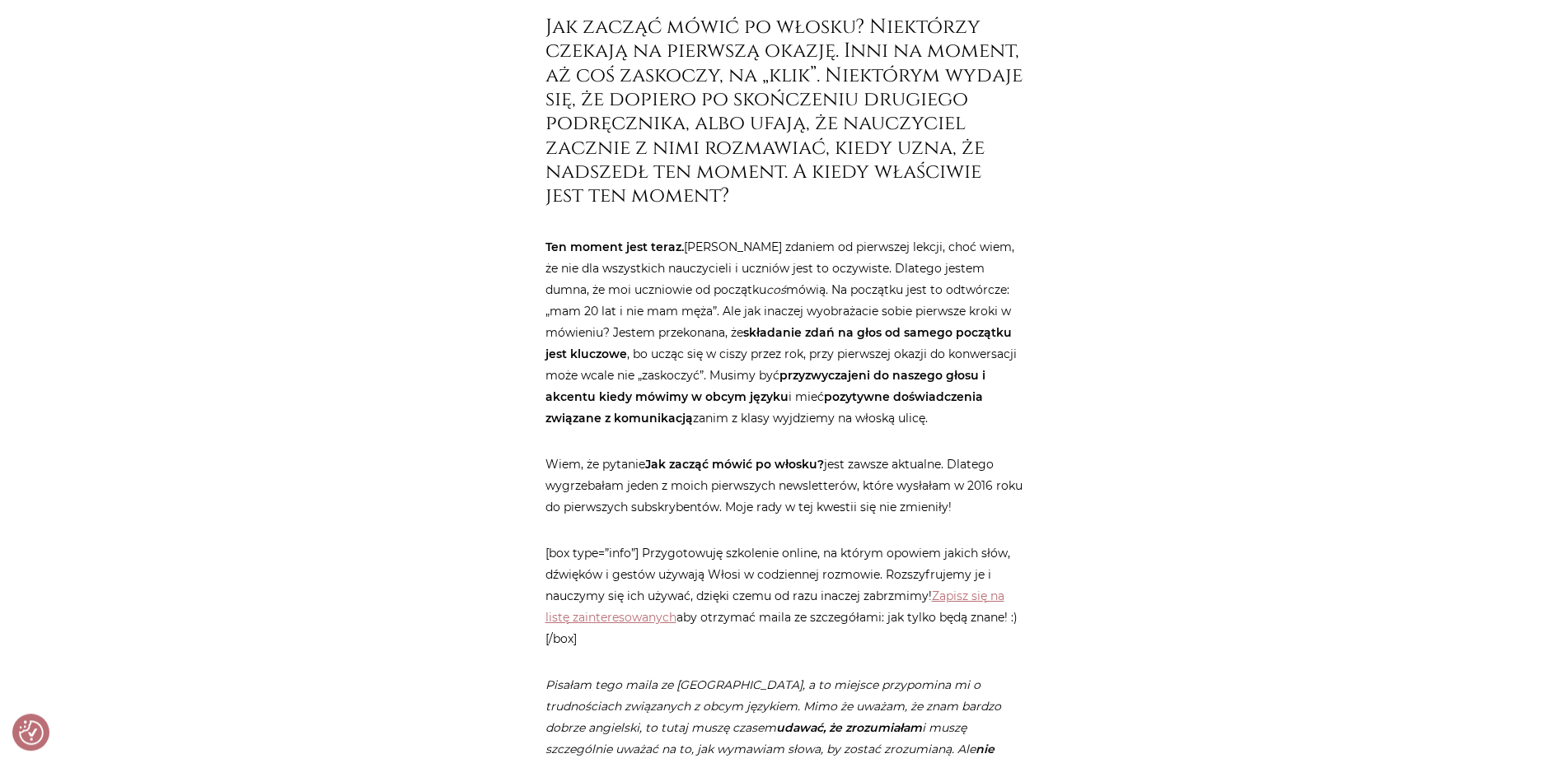
scroll to position [672, 0]
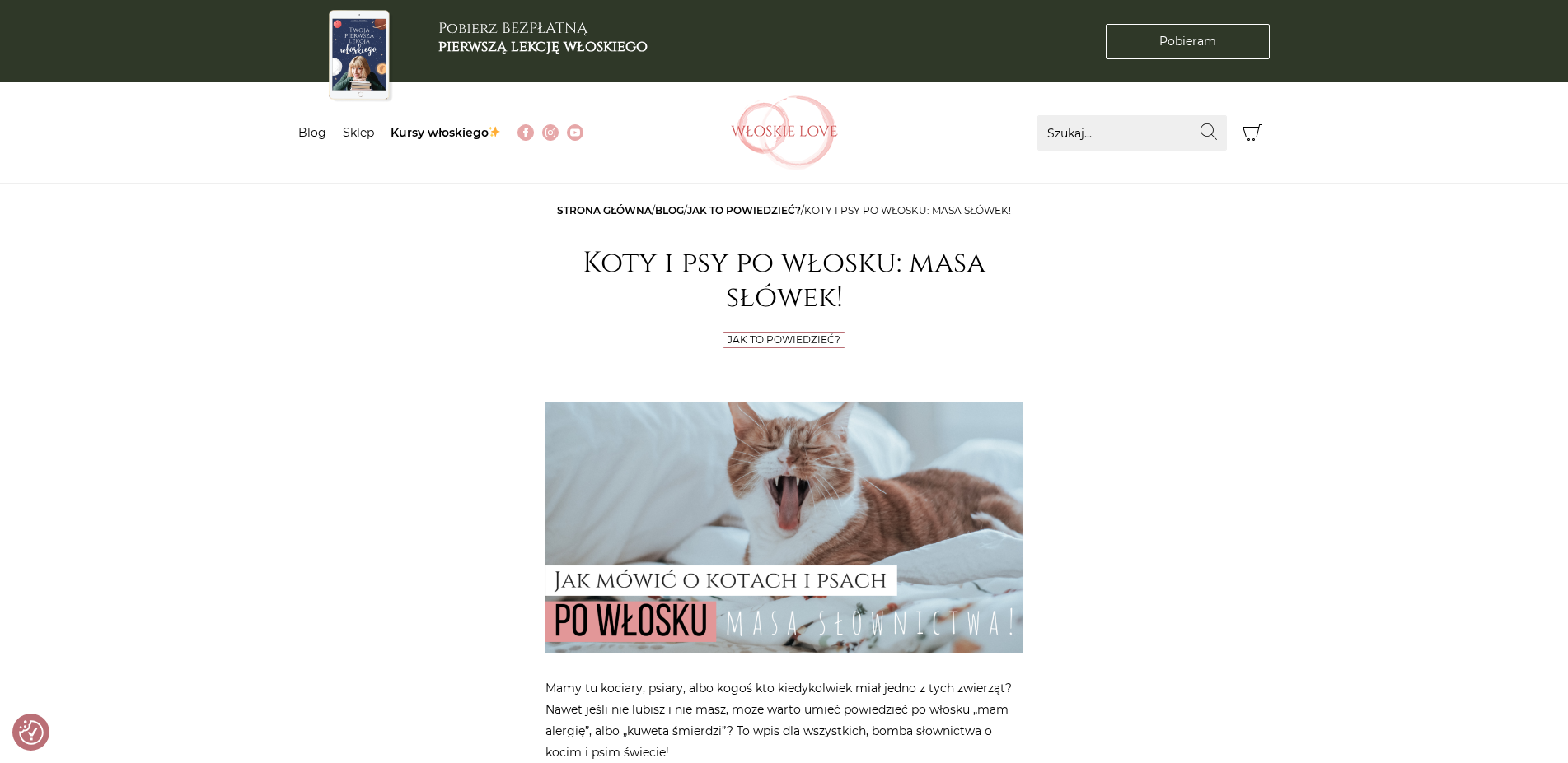
checkbox input "true"
